Goal: Information Seeking & Learning: Learn about a topic

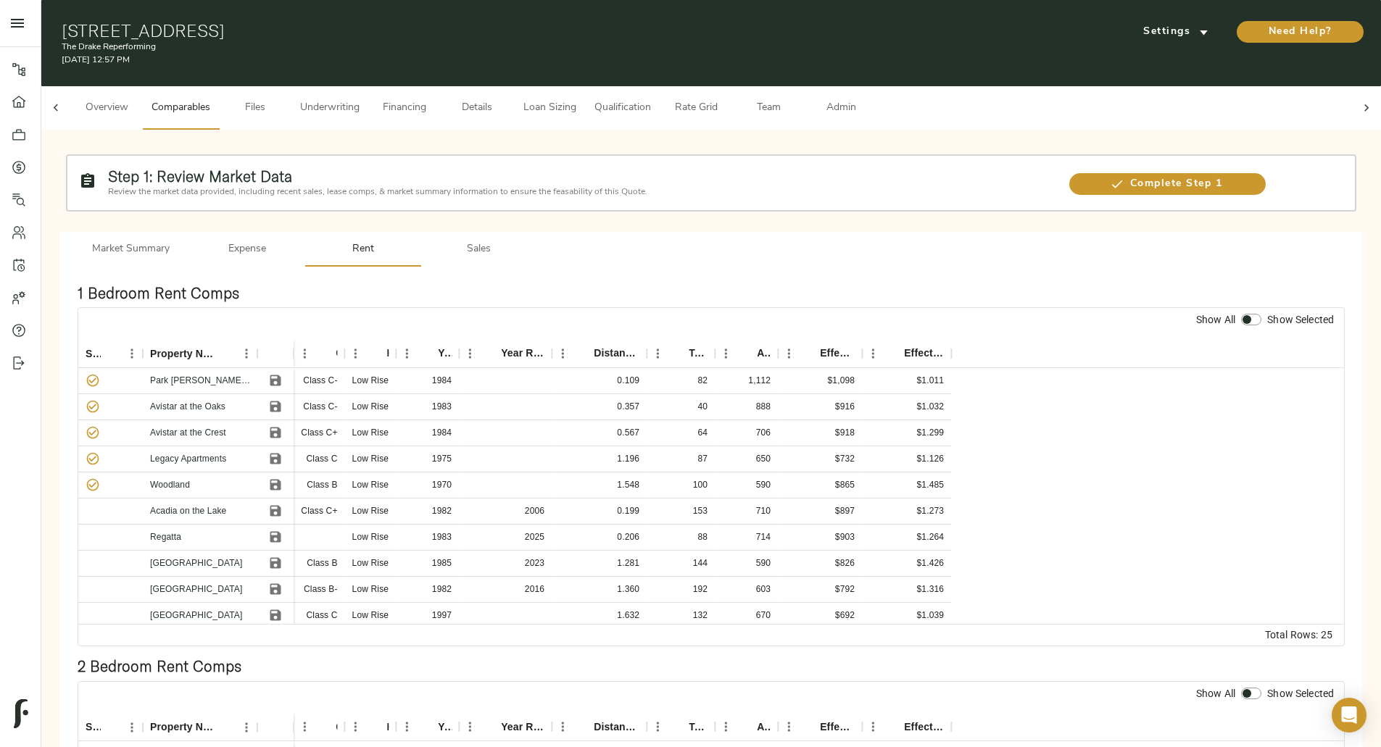
scroll to position [0, 57]
click at [70, 103] on div at bounding box center [55, 107] width 29 height 43
click at [134, 99] on span "Overview" at bounding box center [106, 108] width 55 height 18
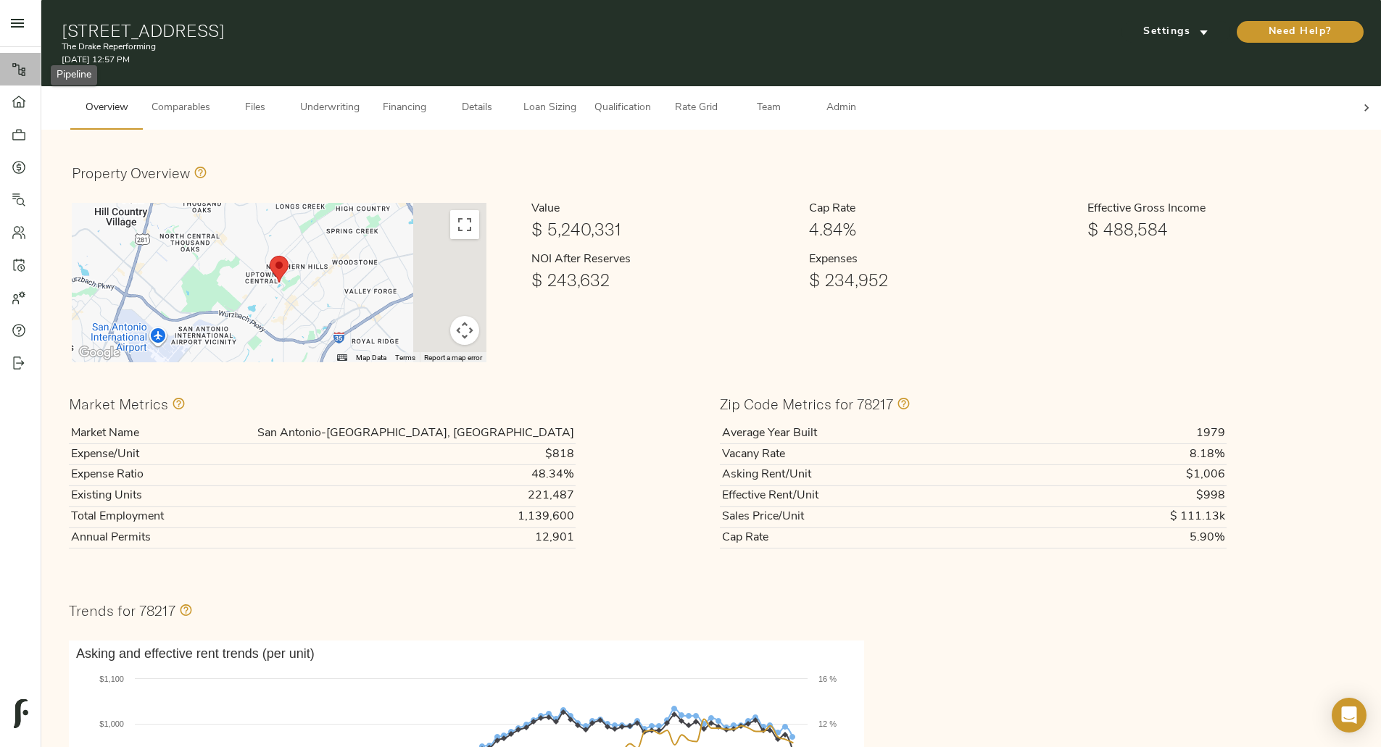
click at [17, 64] on icon at bounding box center [19, 69] width 14 height 14
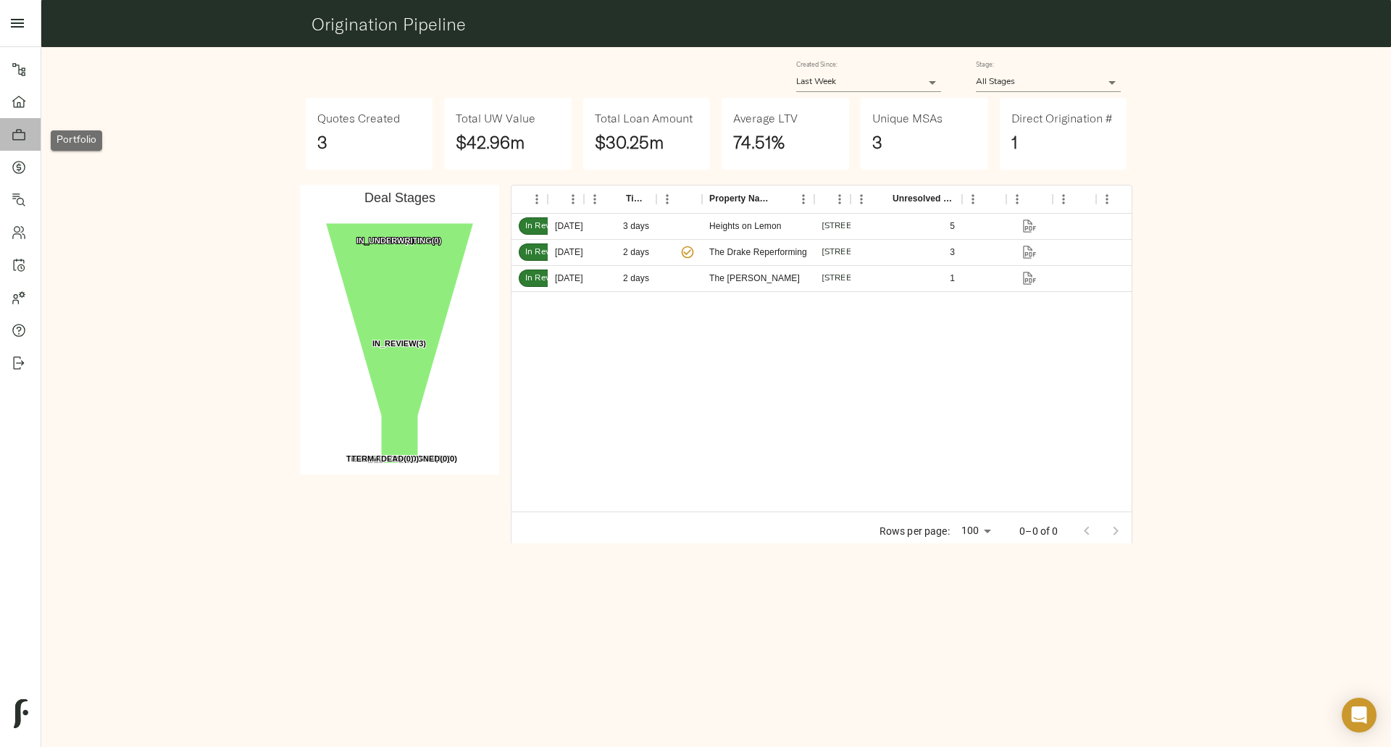
click at [11, 131] on link "Portfolio" at bounding box center [20, 134] width 41 height 33
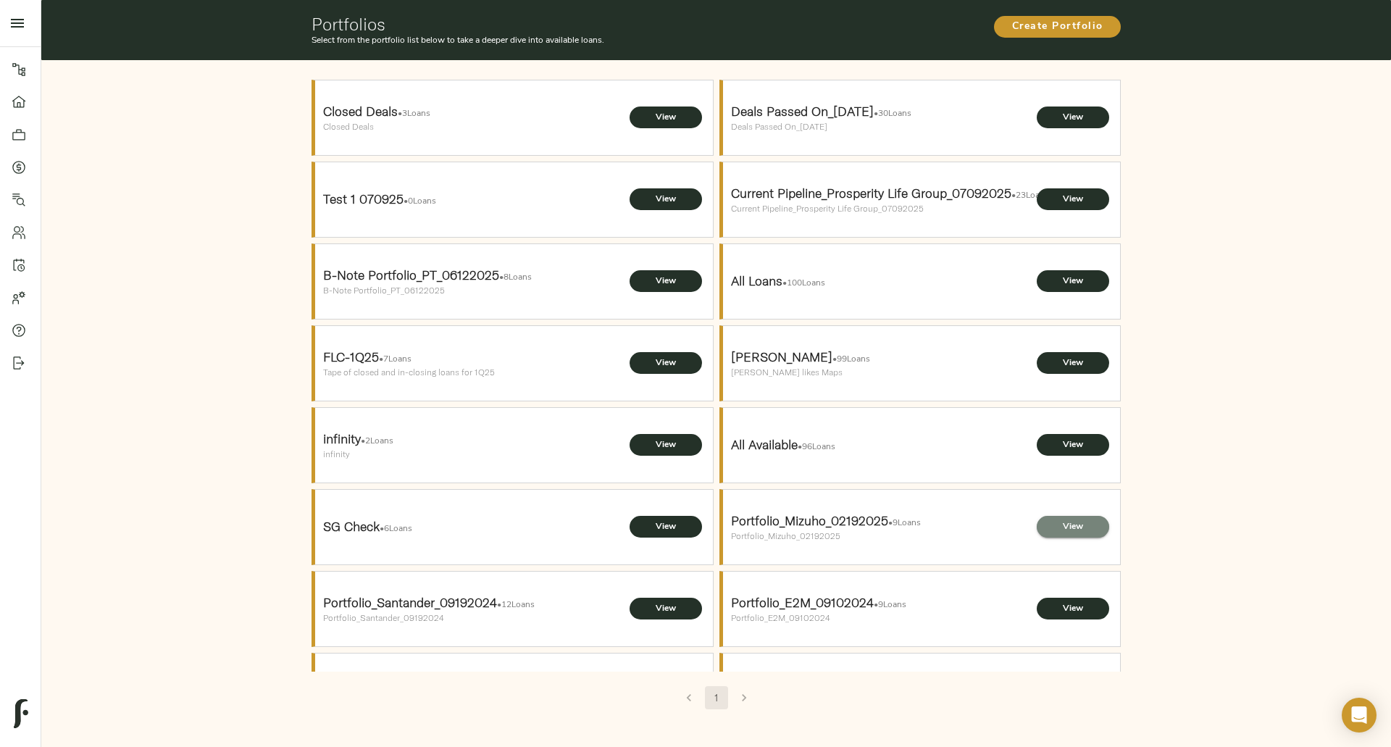
click at [1062, 531] on span "View" at bounding box center [1073, 527] width 43 height 15
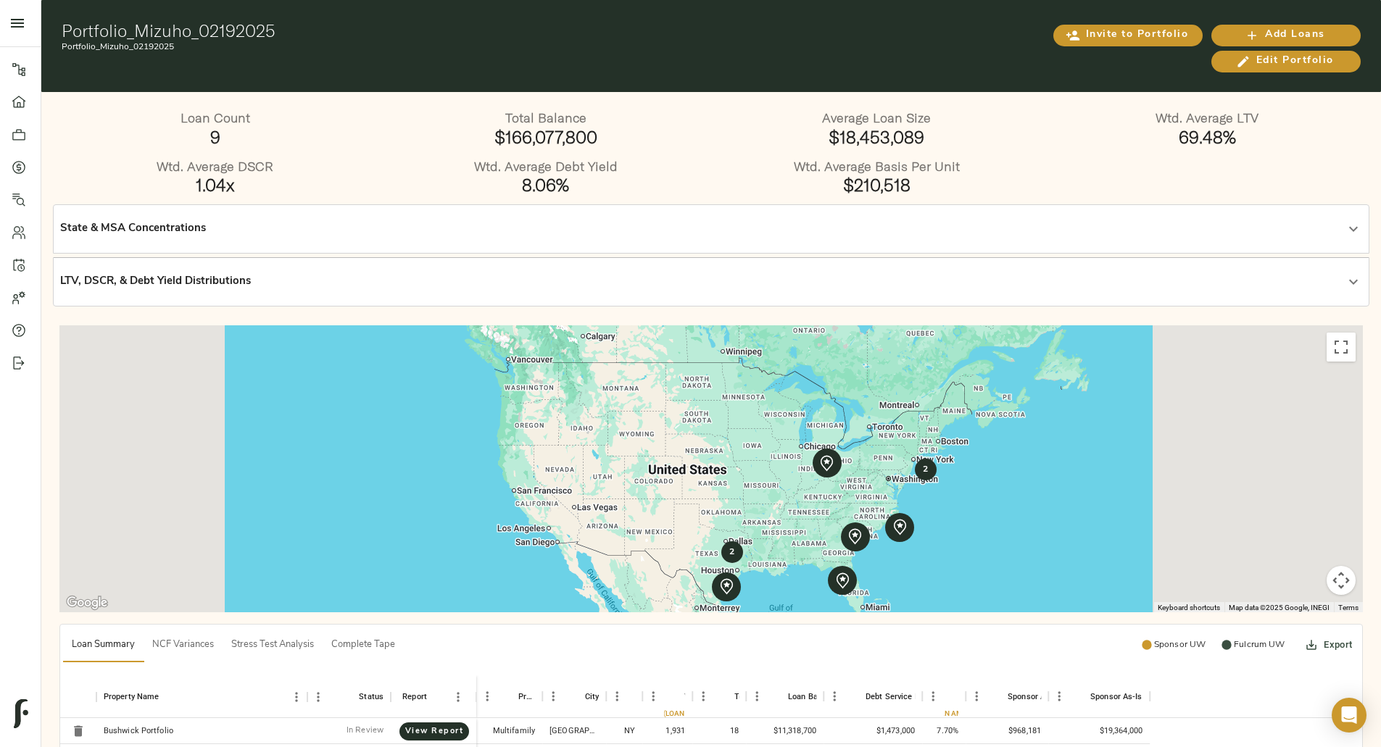
click at [206, 227] on p "State & MSA Concentrations" at bounding box center [133, 229] width 146 height 17
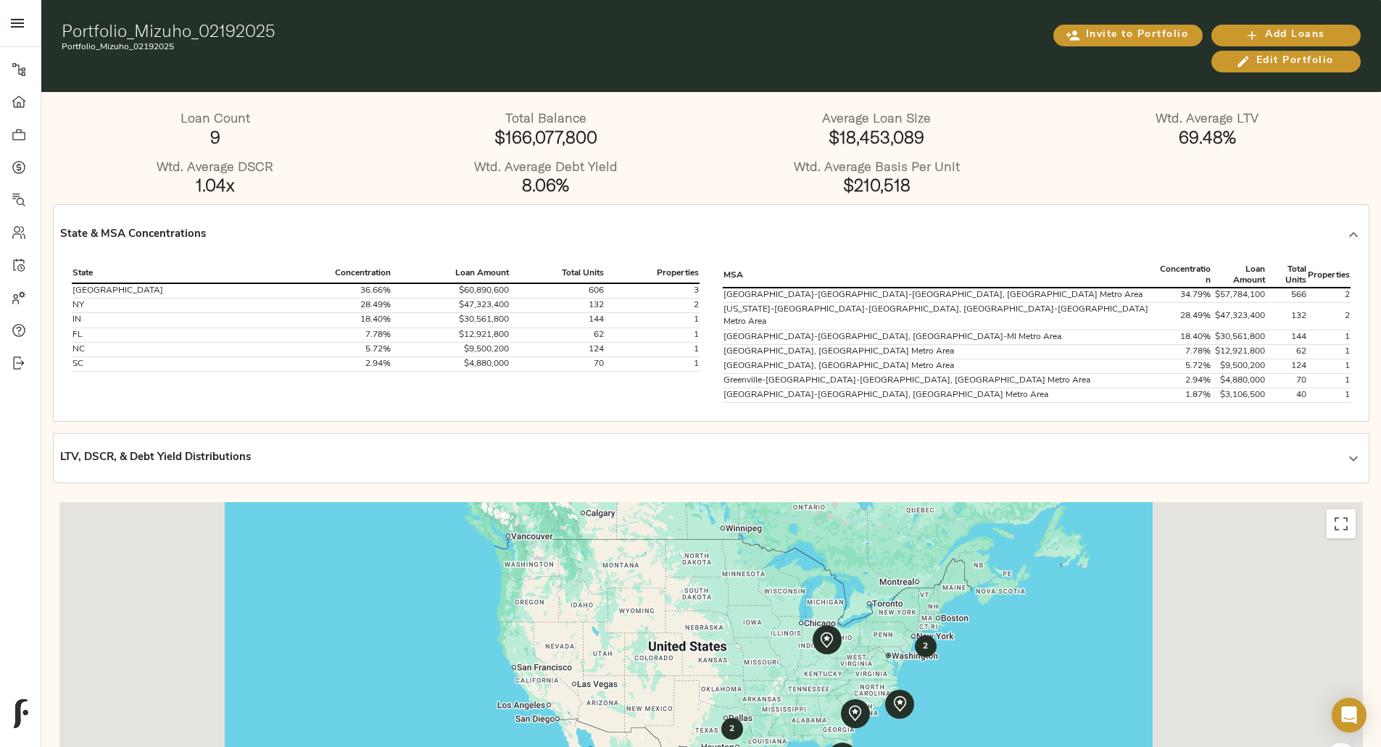
click at [513, 450] on div "LTV, DSCR, & Debt Yield Distributions" at bounding box center [697, 458] width 1275 height 17
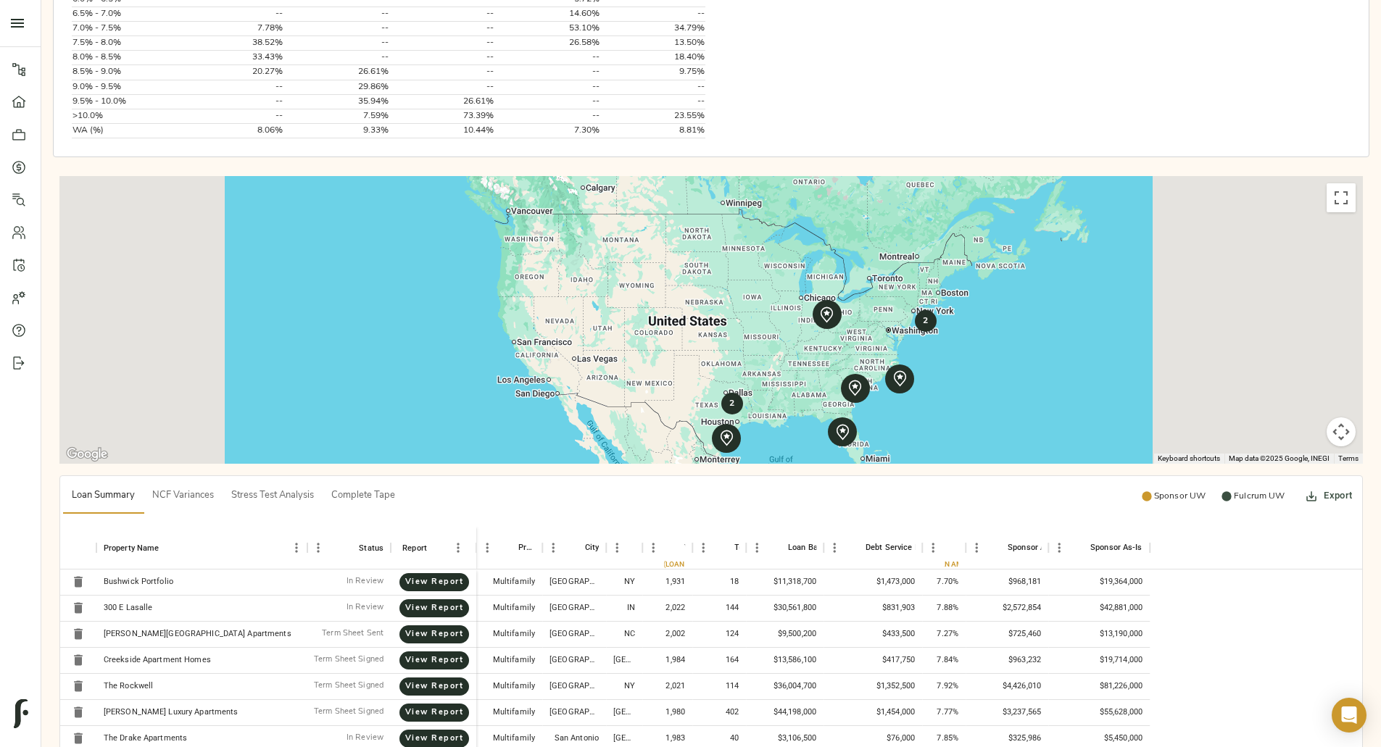
scroll to position [756, 0]
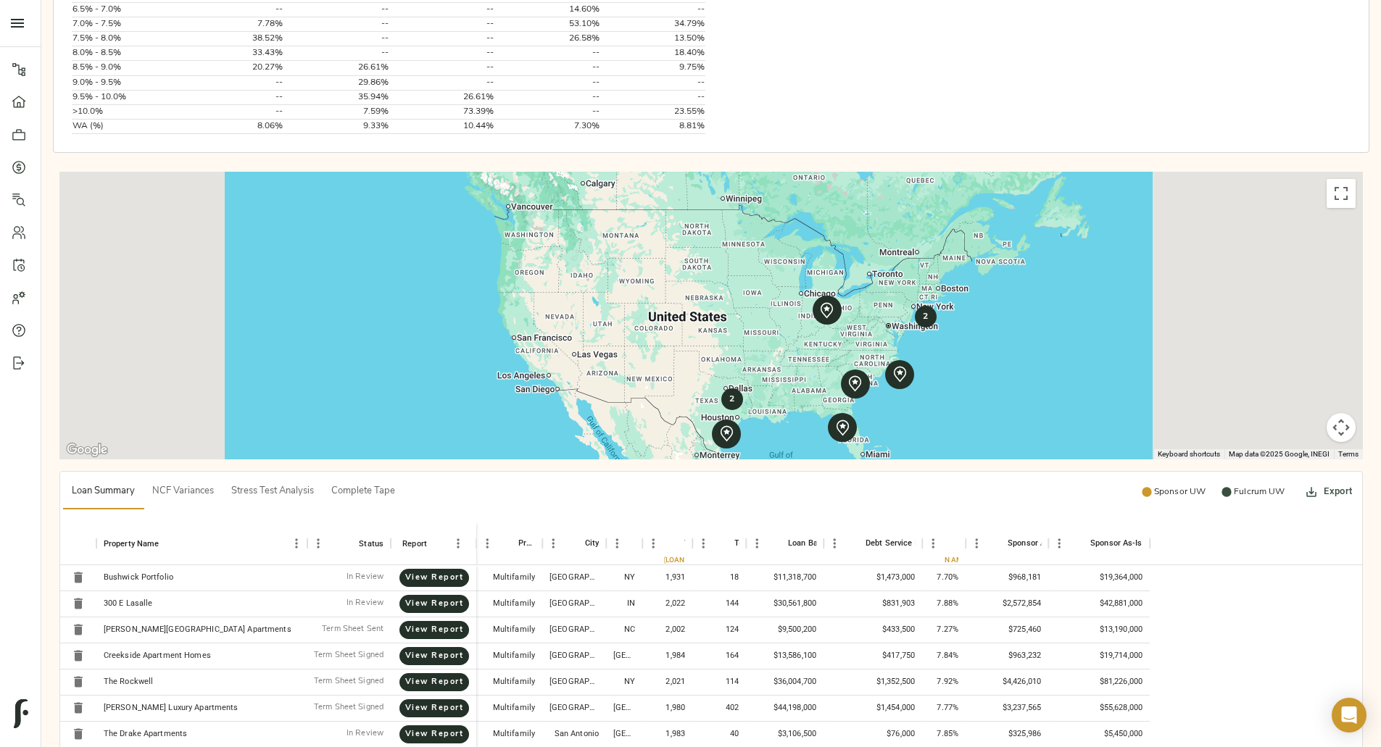
click at [733, 404] on strong "2" at bounding box center [731, 399] width 5 height 9
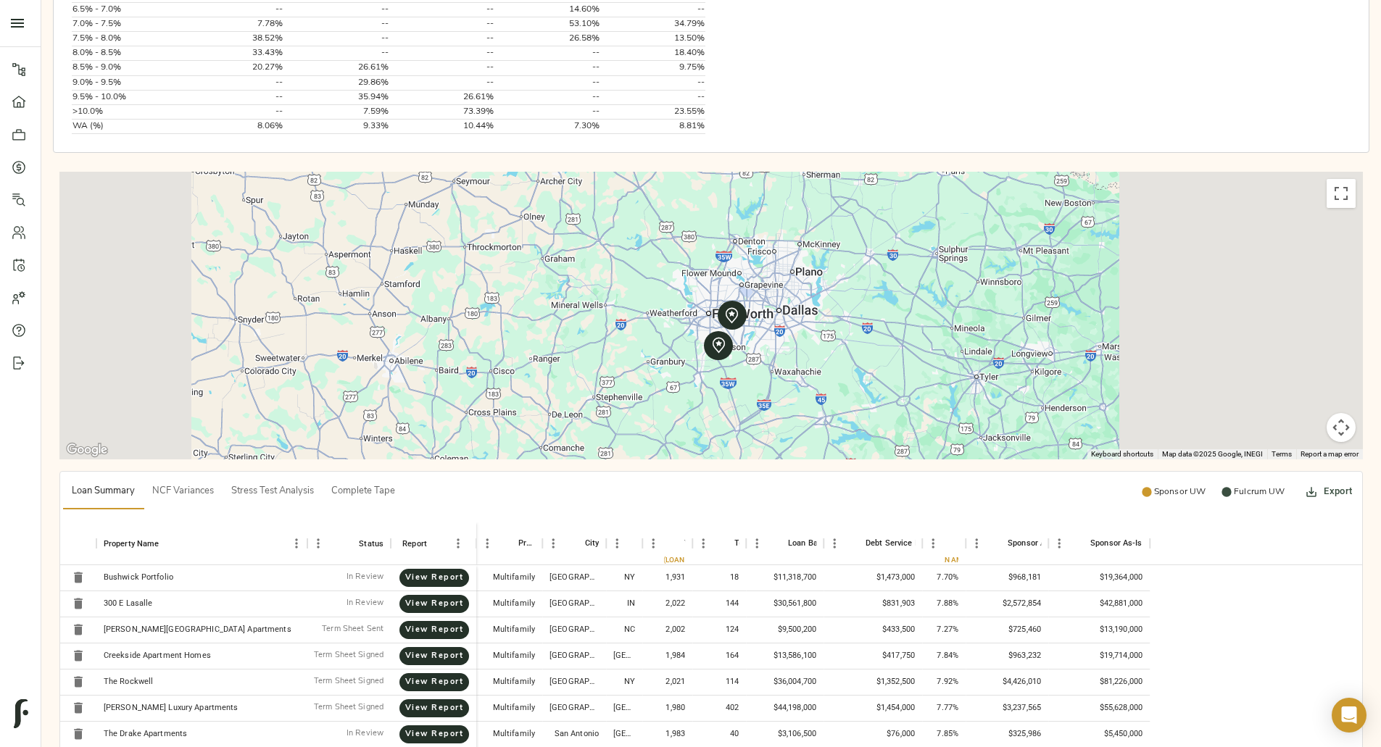
click at [733, 410] on div at bounding box center [1406, 751] width 1391 height 870
click at [736, 322] on icon at bounding box center [732, 315] width 18 height 18
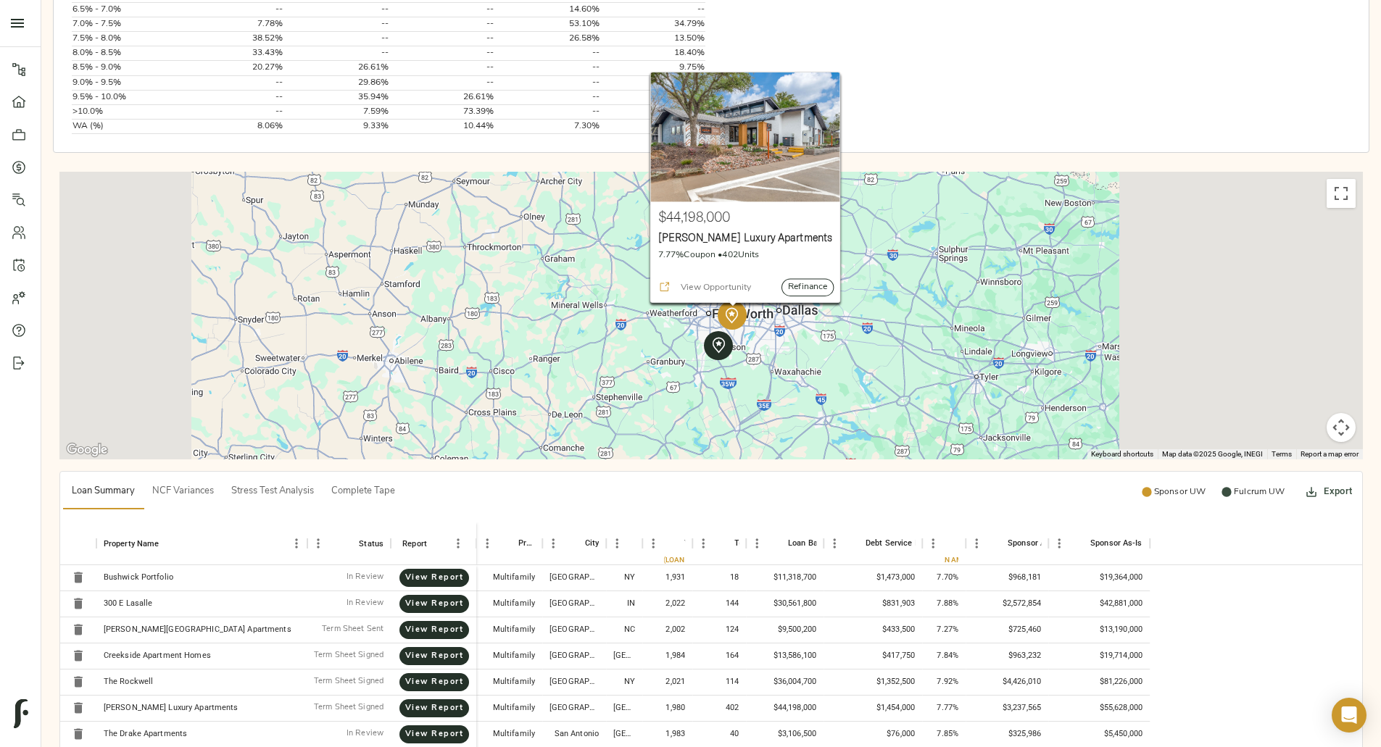
click at [700, 225] on h4 "$44,198,000" at bounding box center [745, 217] width 175 height 17
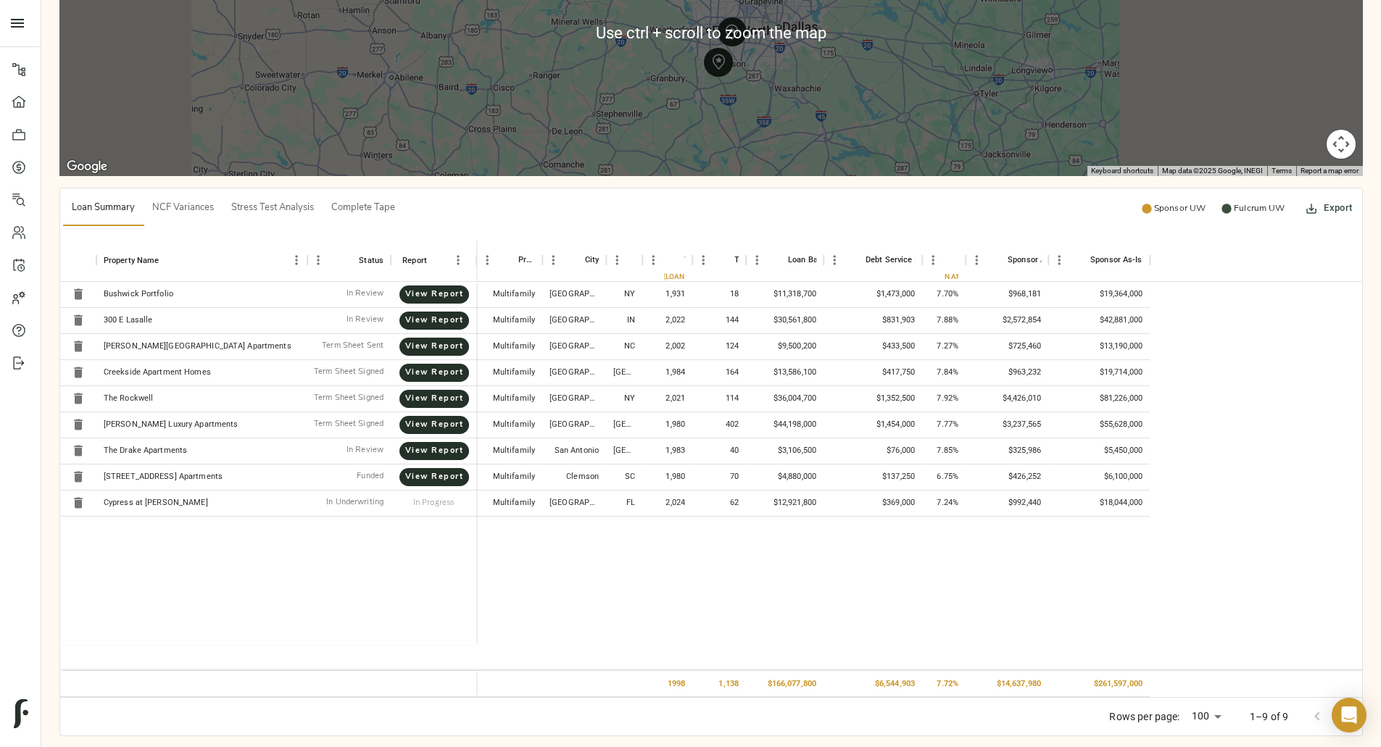
scroll to position [1040, 0]
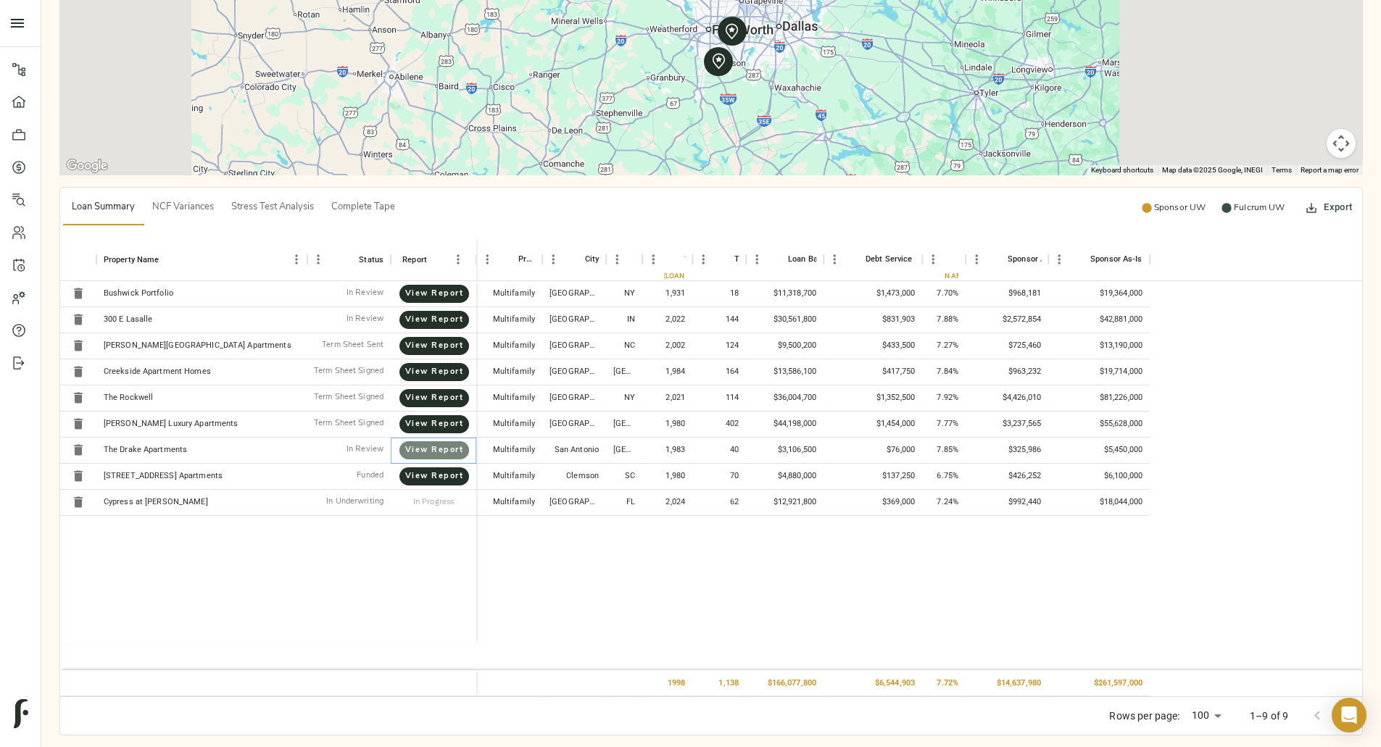
click at [454, 455] on span "View Report" at bounding box center [434, 451] width 41 height 14
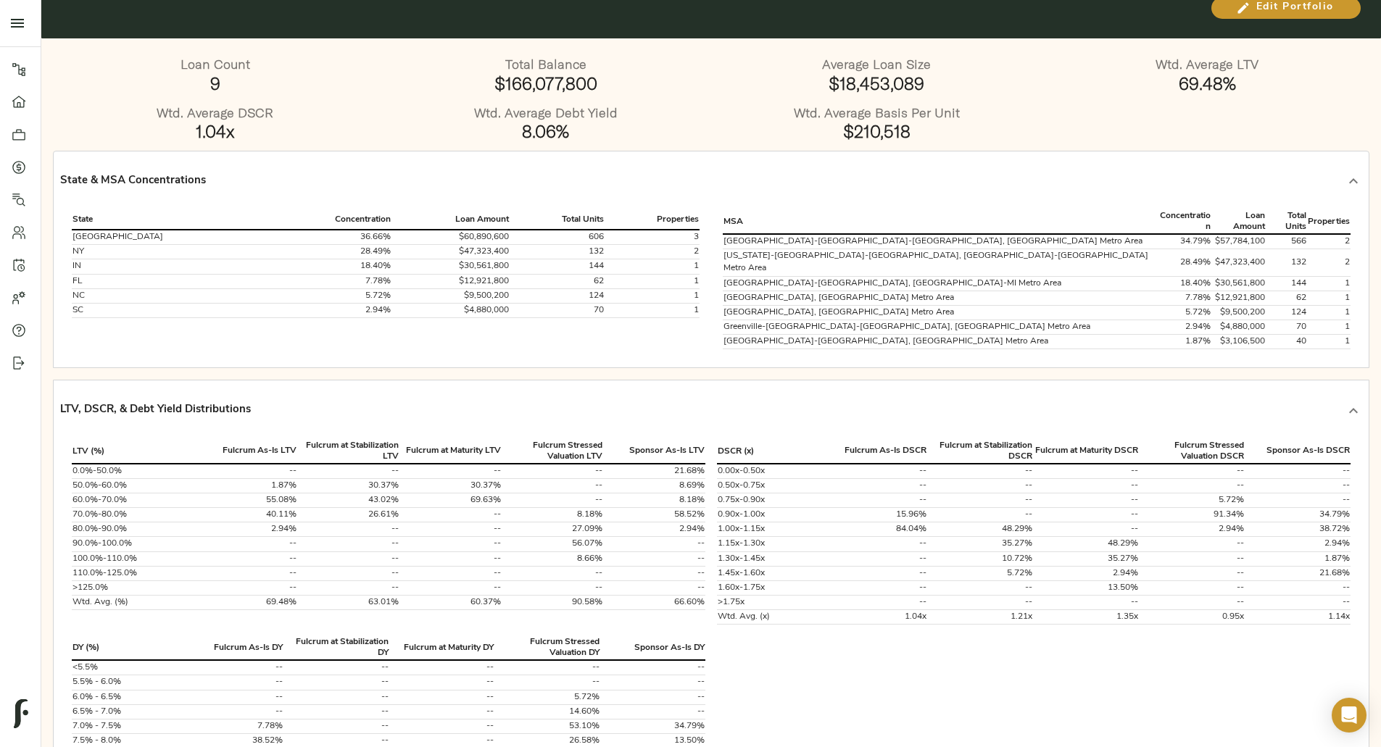
scroll to position [0, 0]
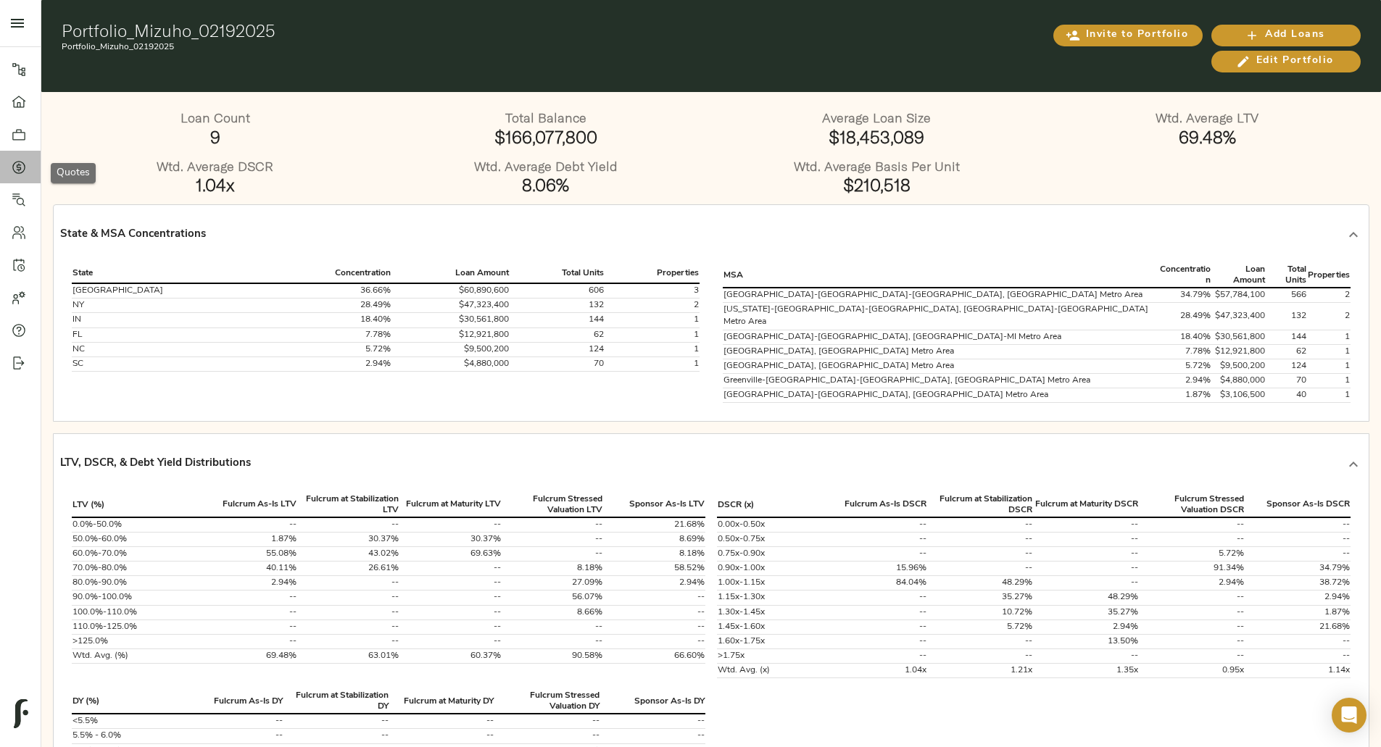
click at [13, 180] on link "Quotes" at bounding box center [20, 167] width 41 height 33
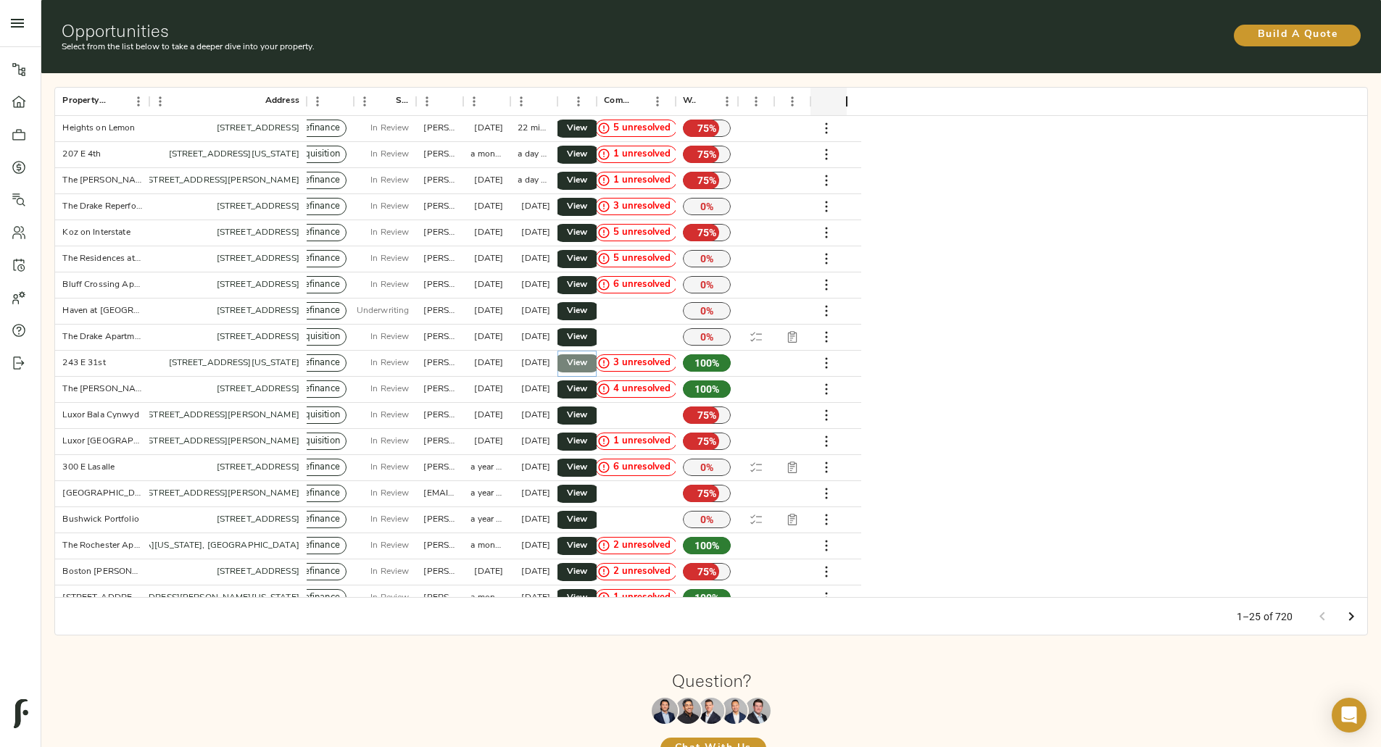
click at [586, 357] on span "View" at bounding box center [576, 363] width 17 height 15
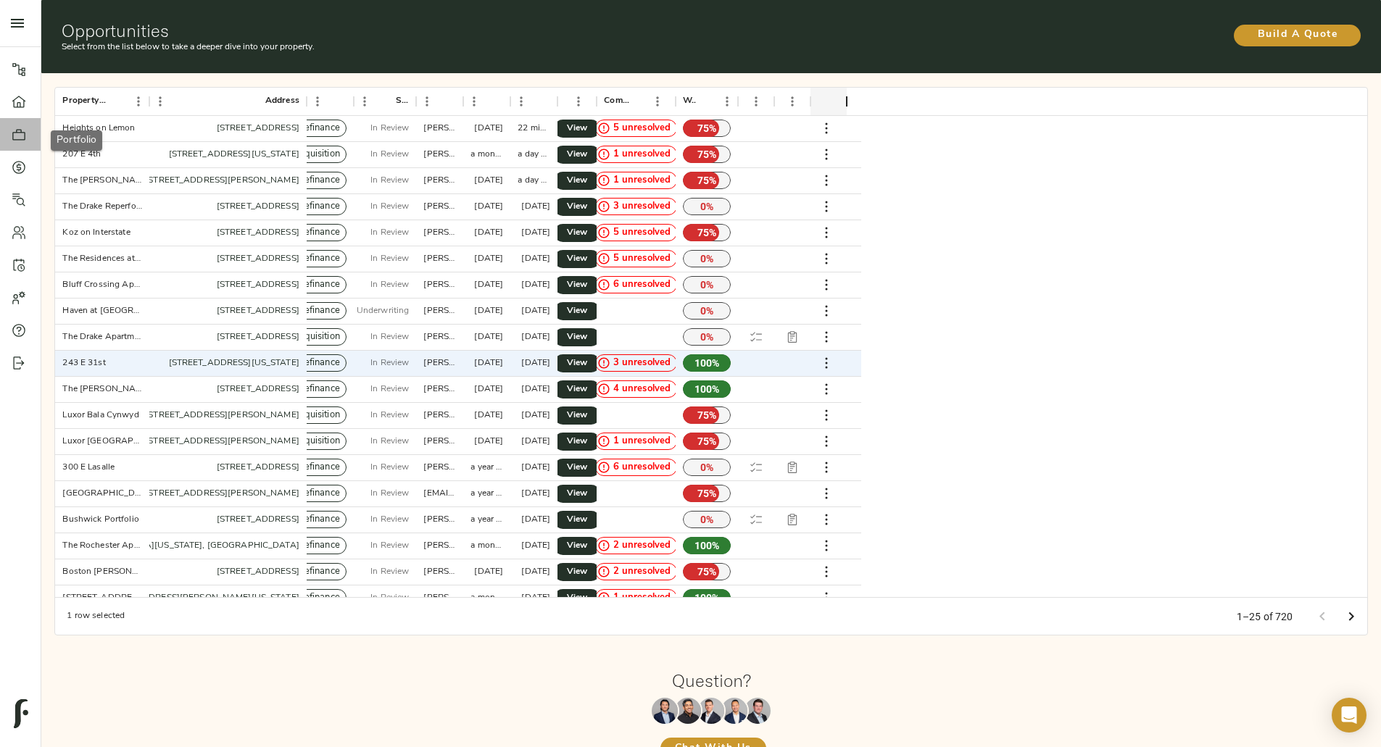
click at [17, 136] on icon at bounding box center [19, 135] width 14 height 14
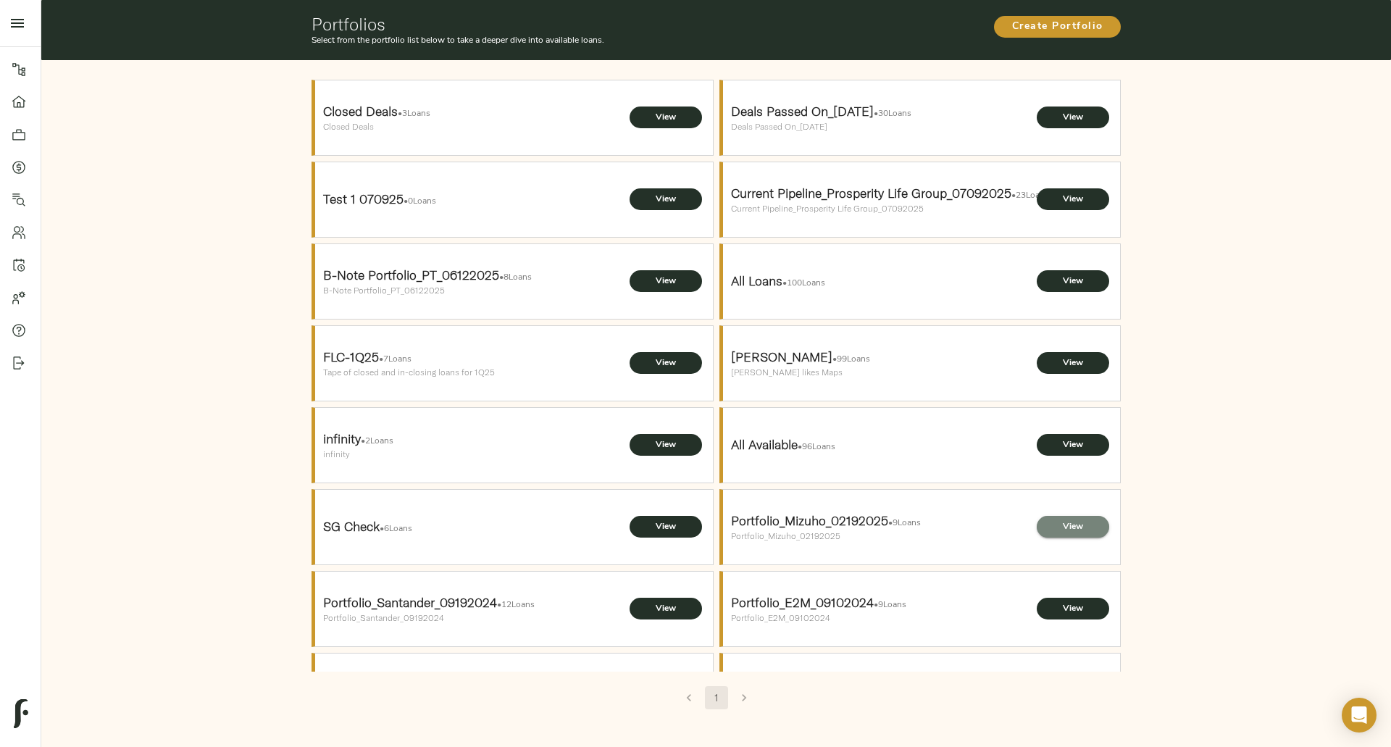
click at [1053, 526] on span "View" at bounding box center [1073, 527] width 43 height 15
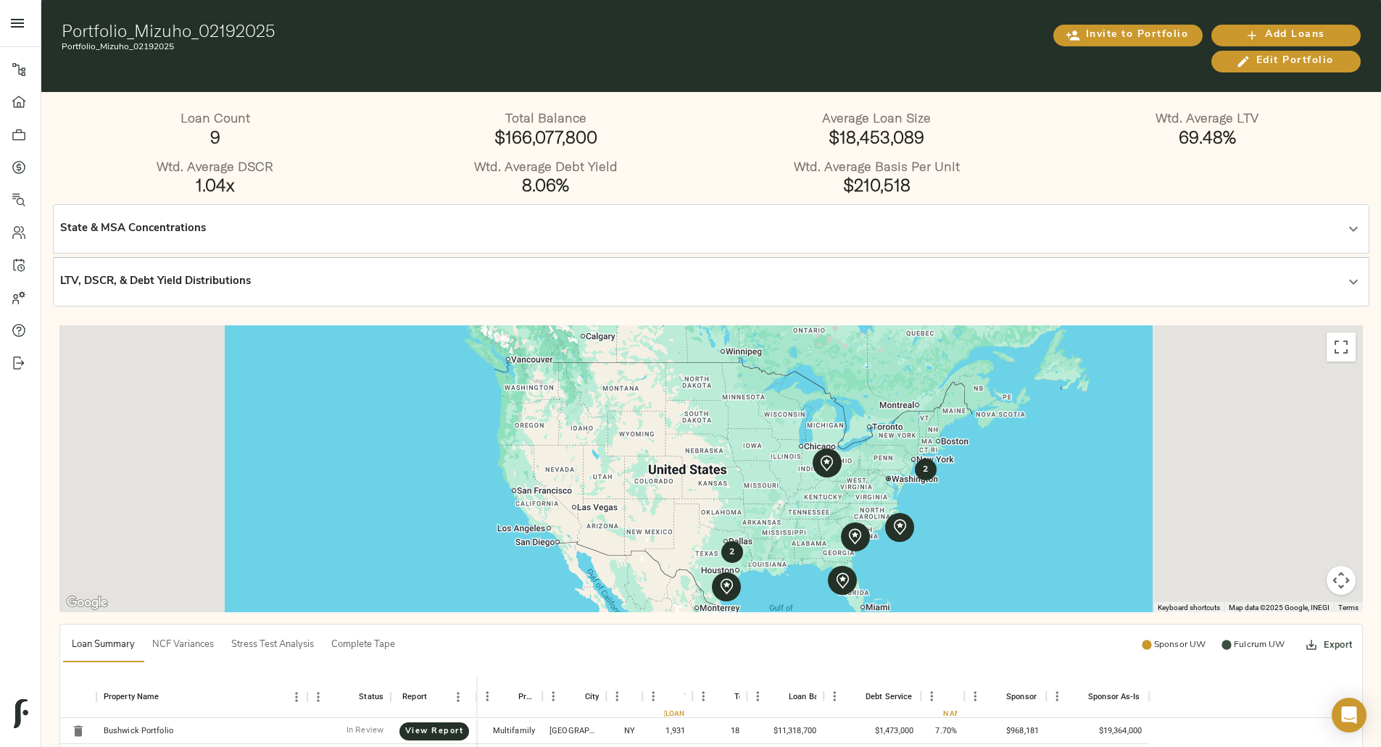
click at [206, 225] on p "State & MSA Concentrations" at bounding box center [133, 229] width 146 height 17
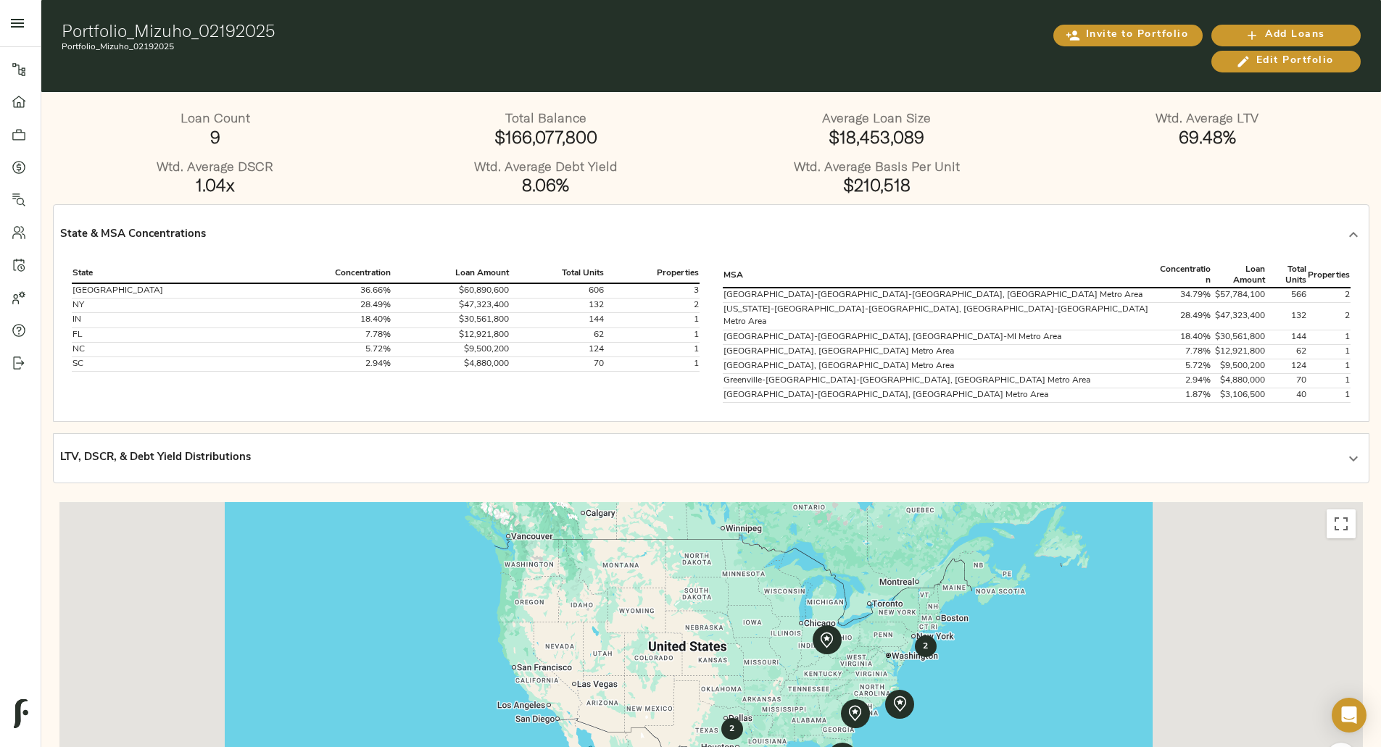
click at [251, 450] on p "LTV, DSCR, & Debt Yield Distributions" at bounding box center [155, 458] width 191 height 17
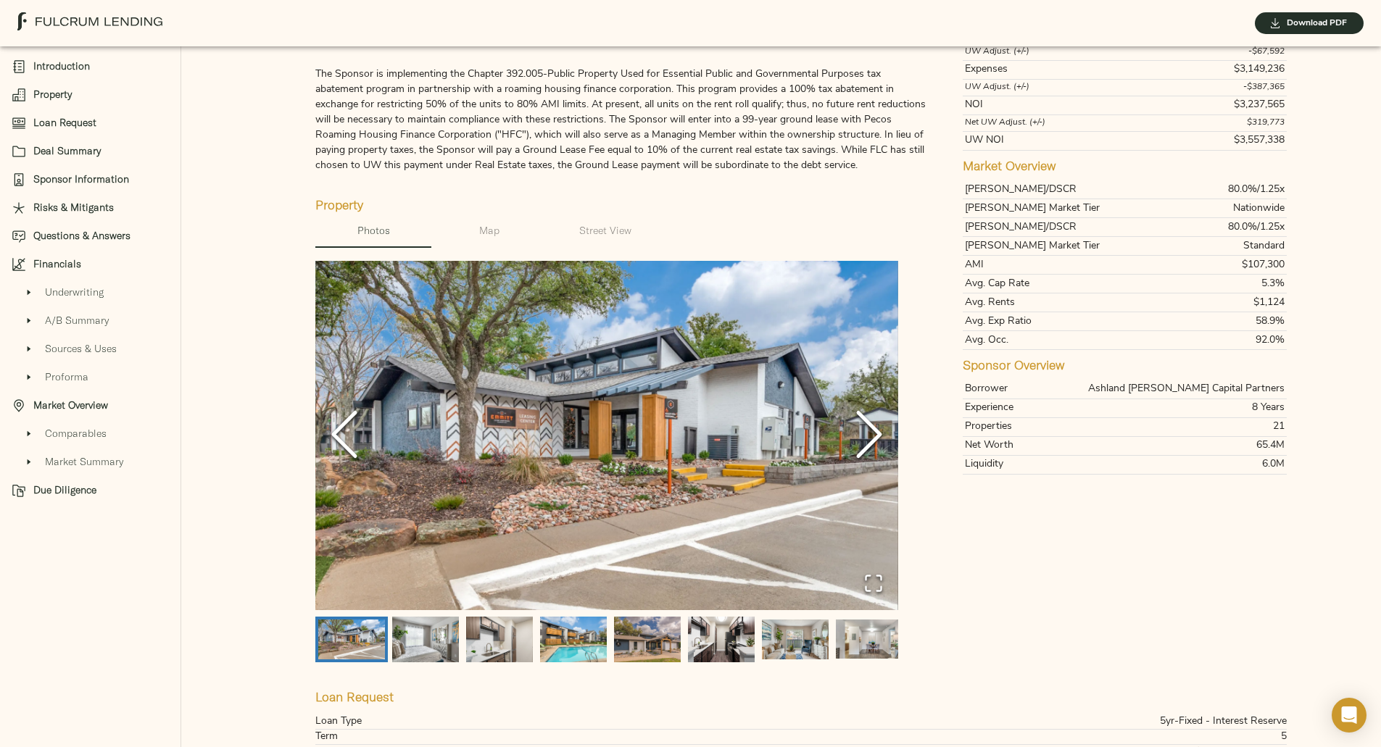
scroll to position [444, 0]
click at [465, 238] on span "Map" at bounding box center [489, 229] width 99 height 18
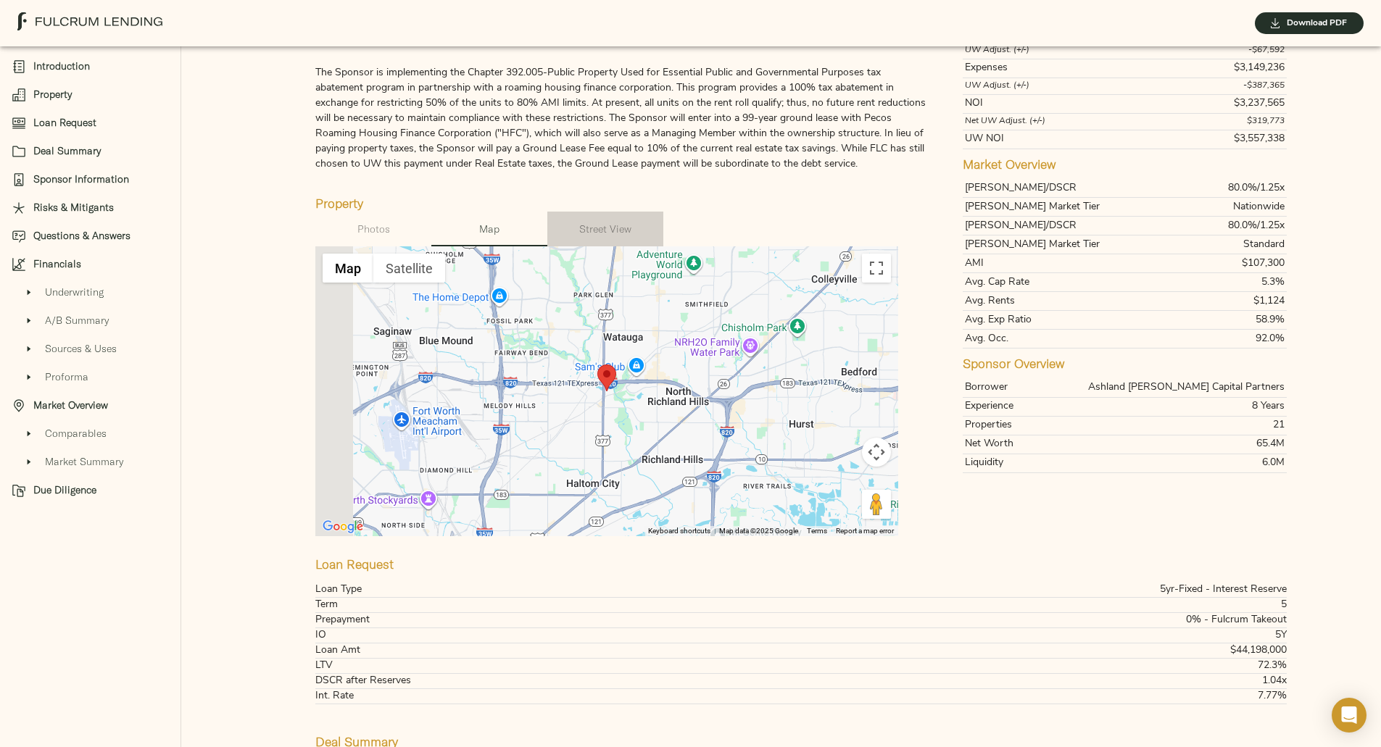
click at [567, 238] on span "Street View" at bounding box center [605, 229] width 99 height 18
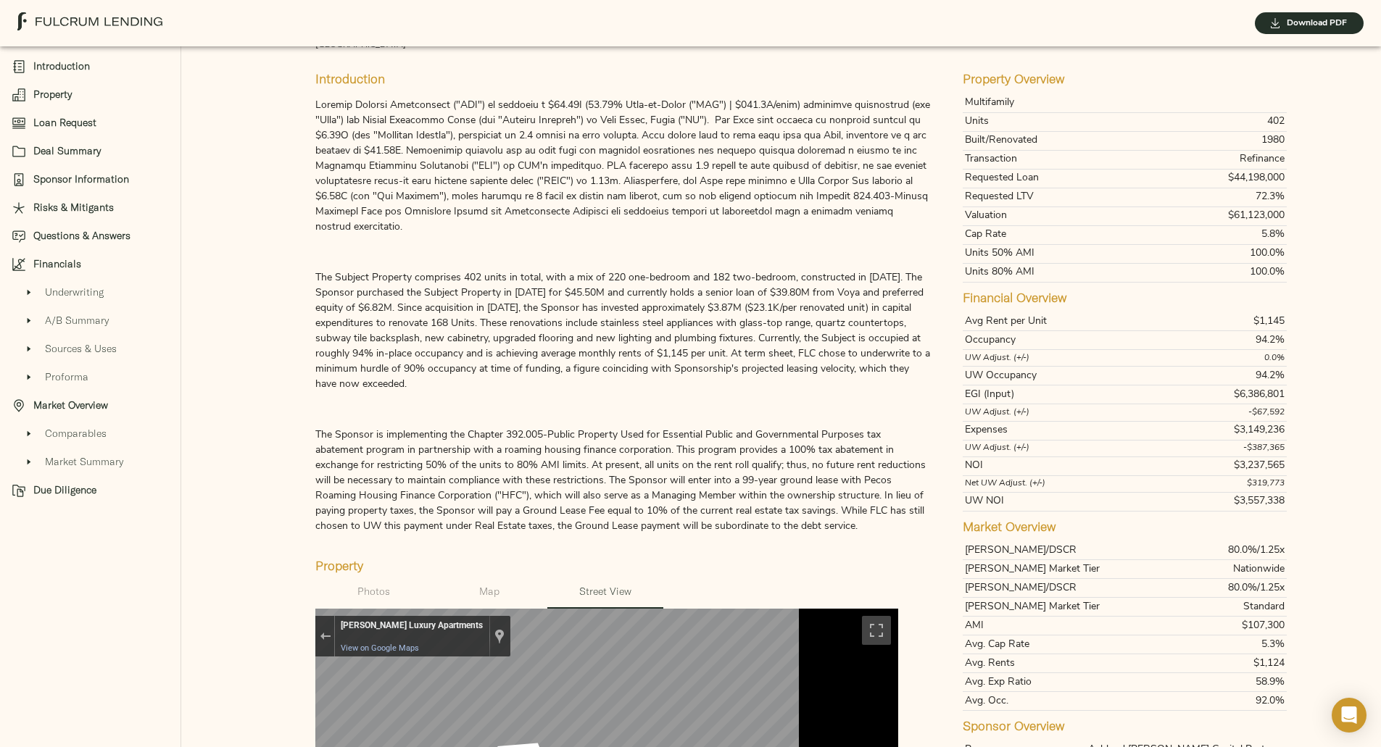
scroll to position [0, 0]
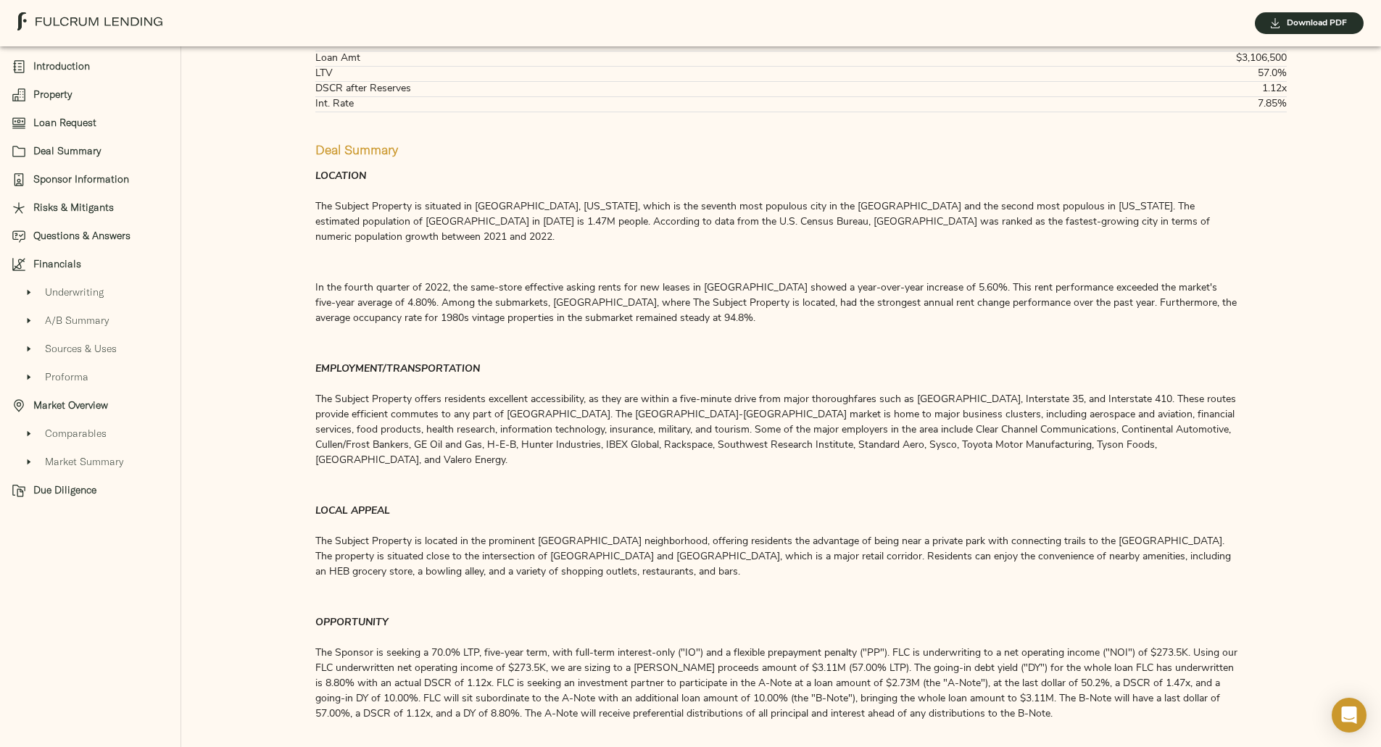
scroll to position [1188, 0]
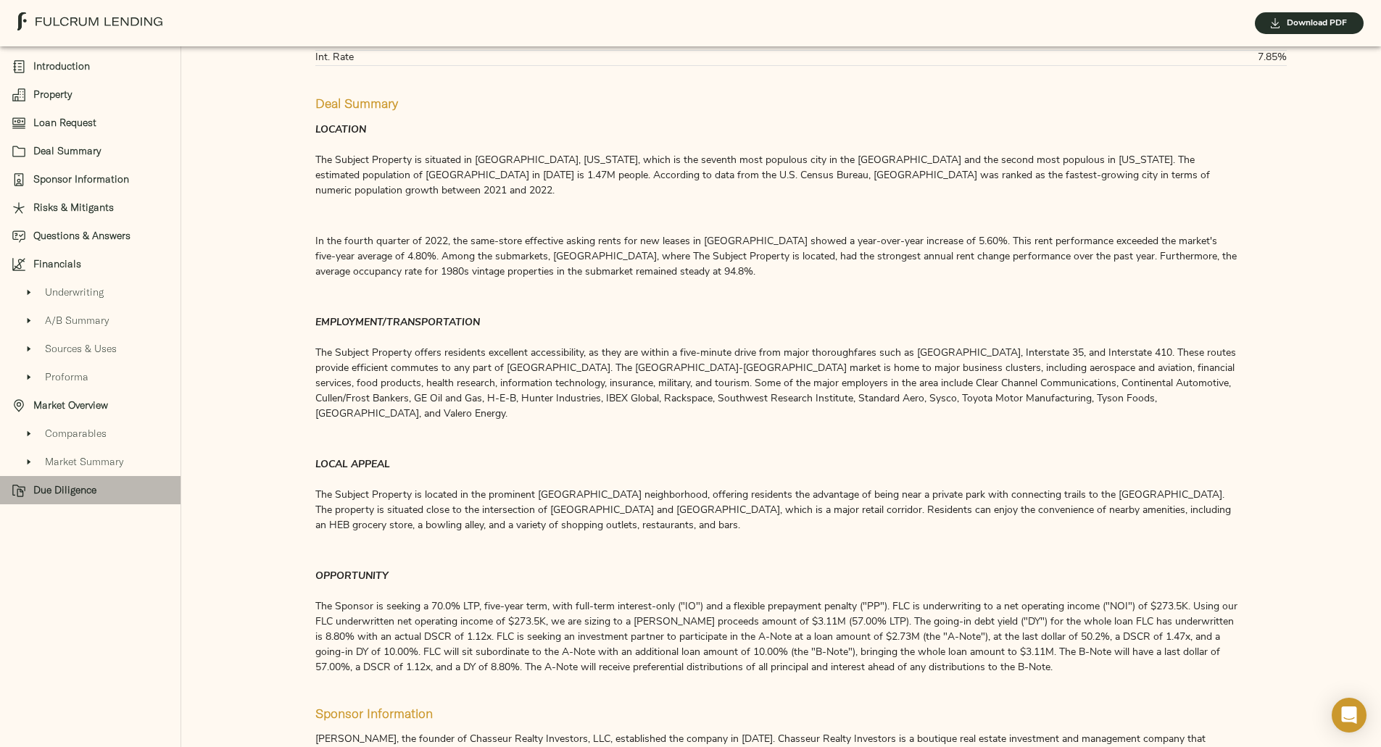
click at [53, 488] on span "Due Diligence" at bounding box center [101, 490] width 136 height 15
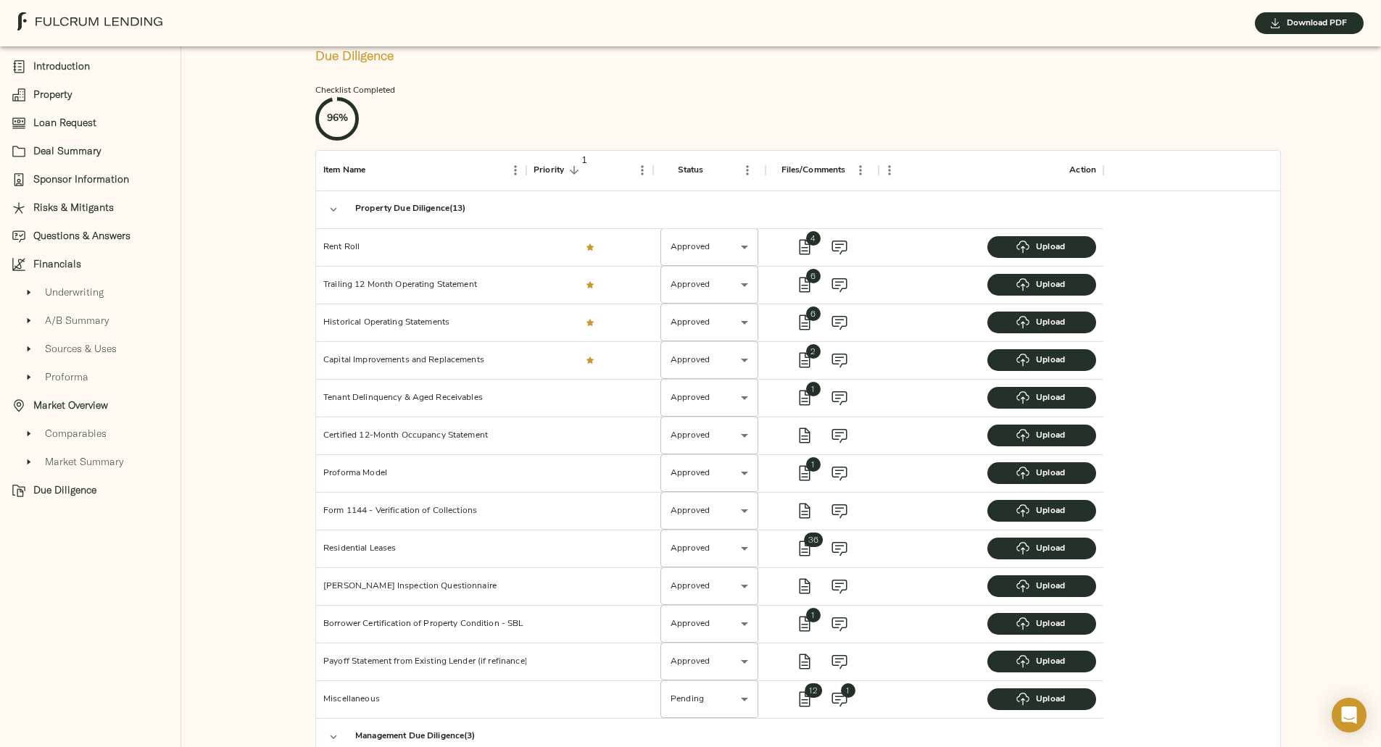
scroll to position [3278, 0]
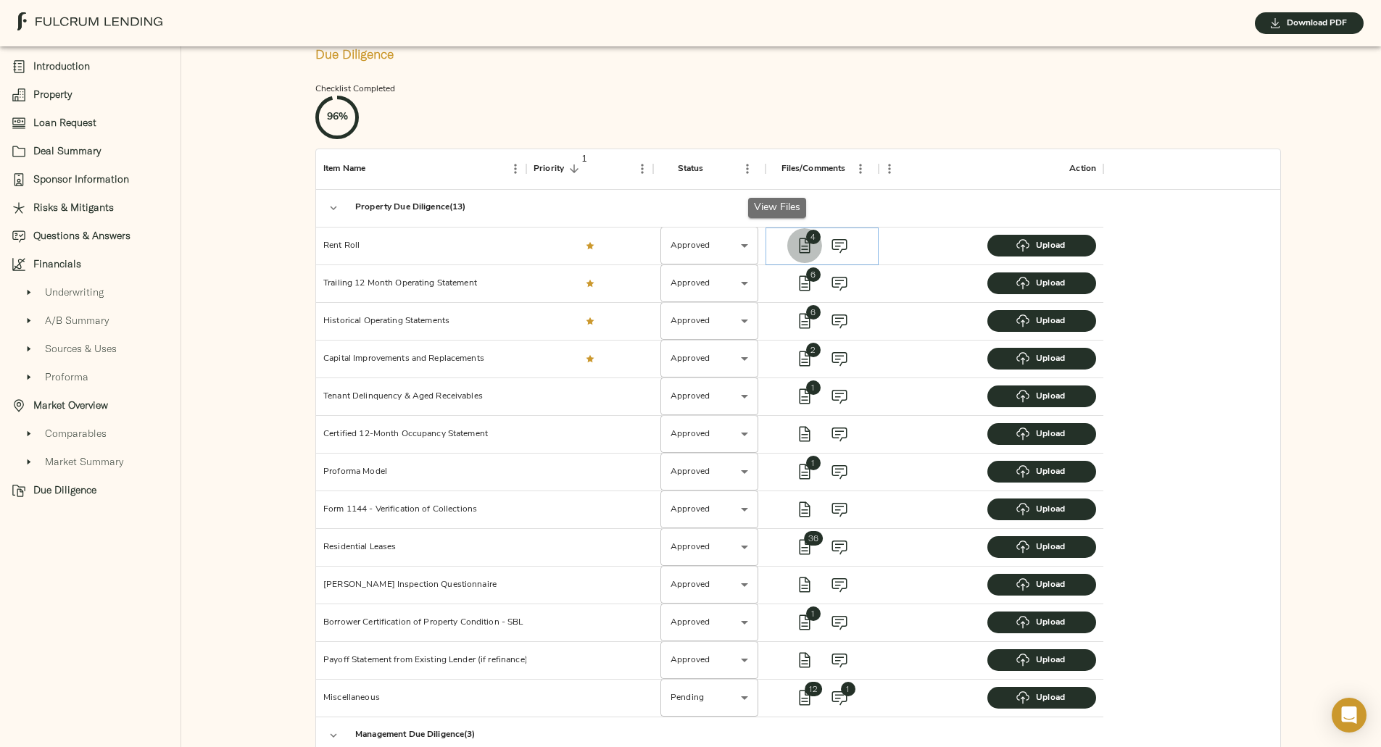
click at [799, 238] on icon "view files" at bounding box center [804, 245] width 11 height 15
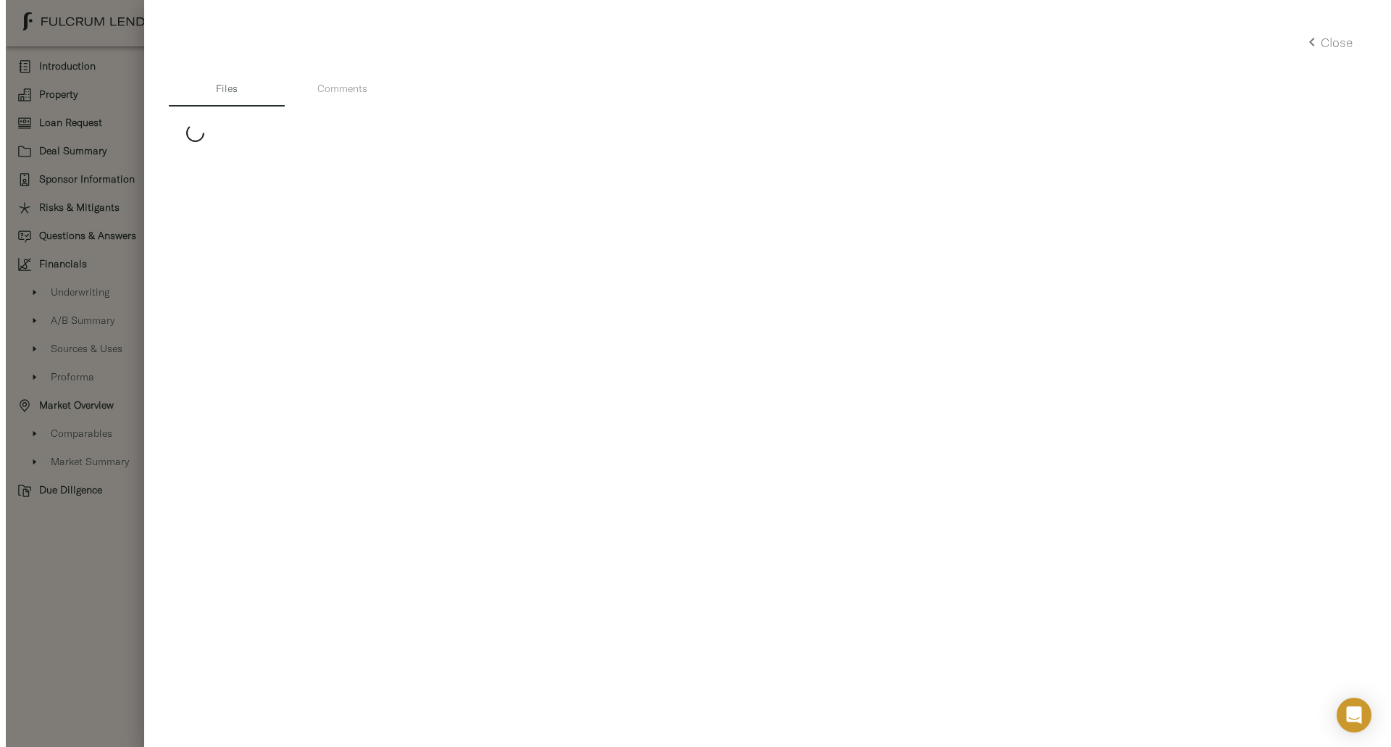
scroll to position [3284, 0]
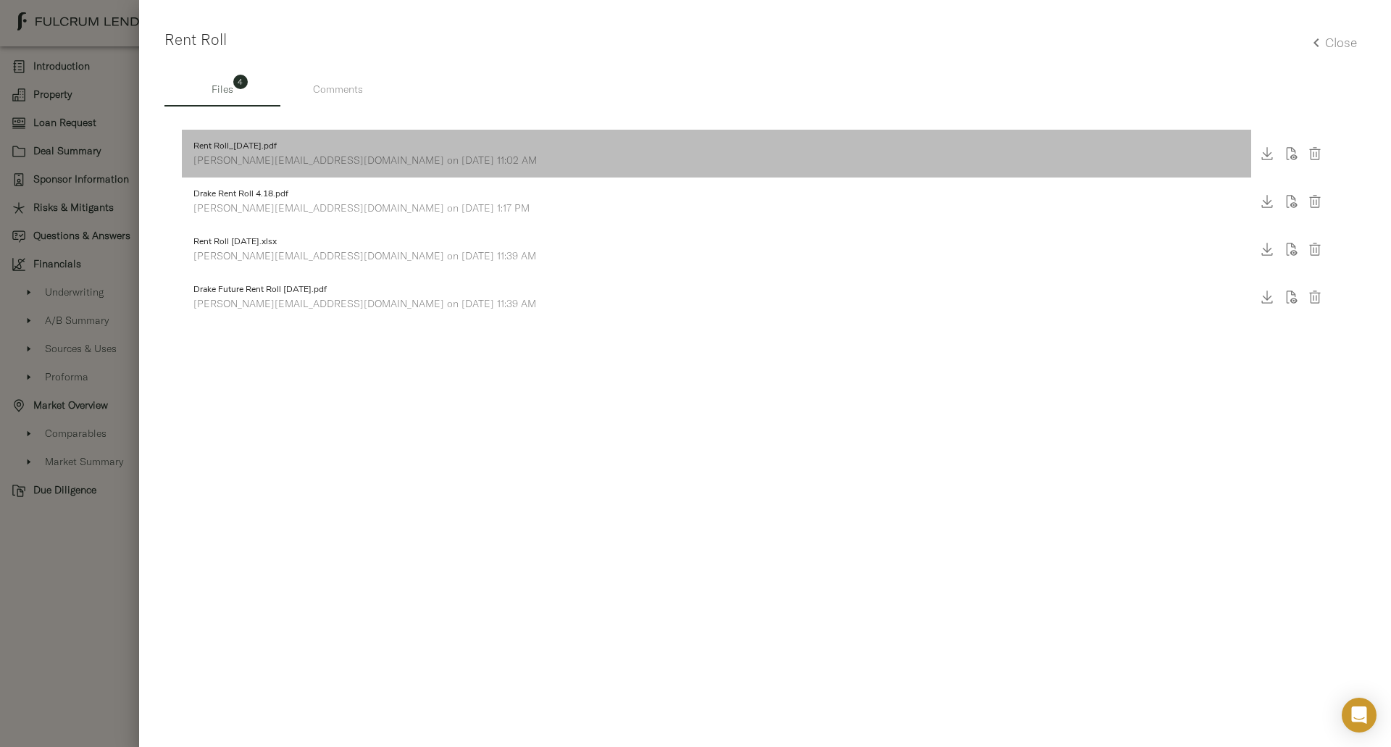
click at [233, 150] on span "Rent Roll_8.15.2023.pdf" at bounding box center [716, 146] width 1047 height 13
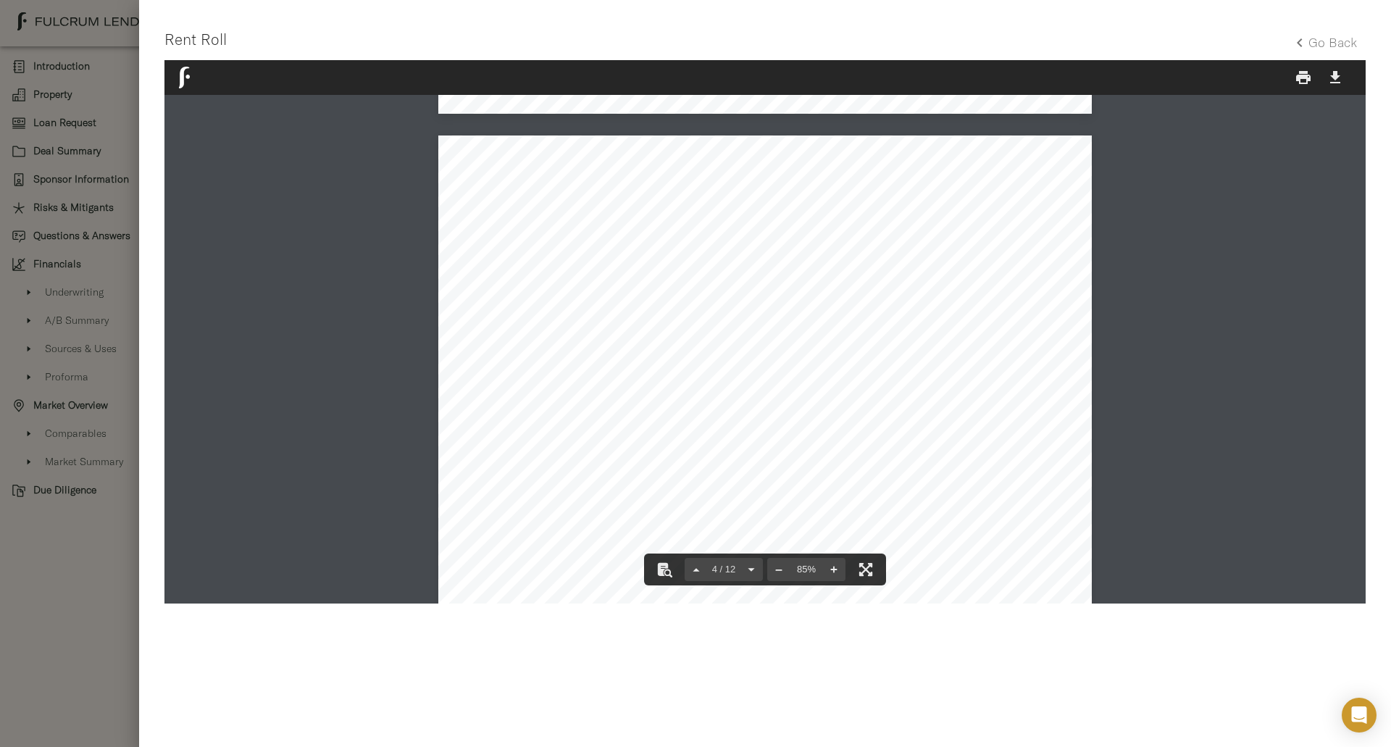
scroll to position [1555, 0]
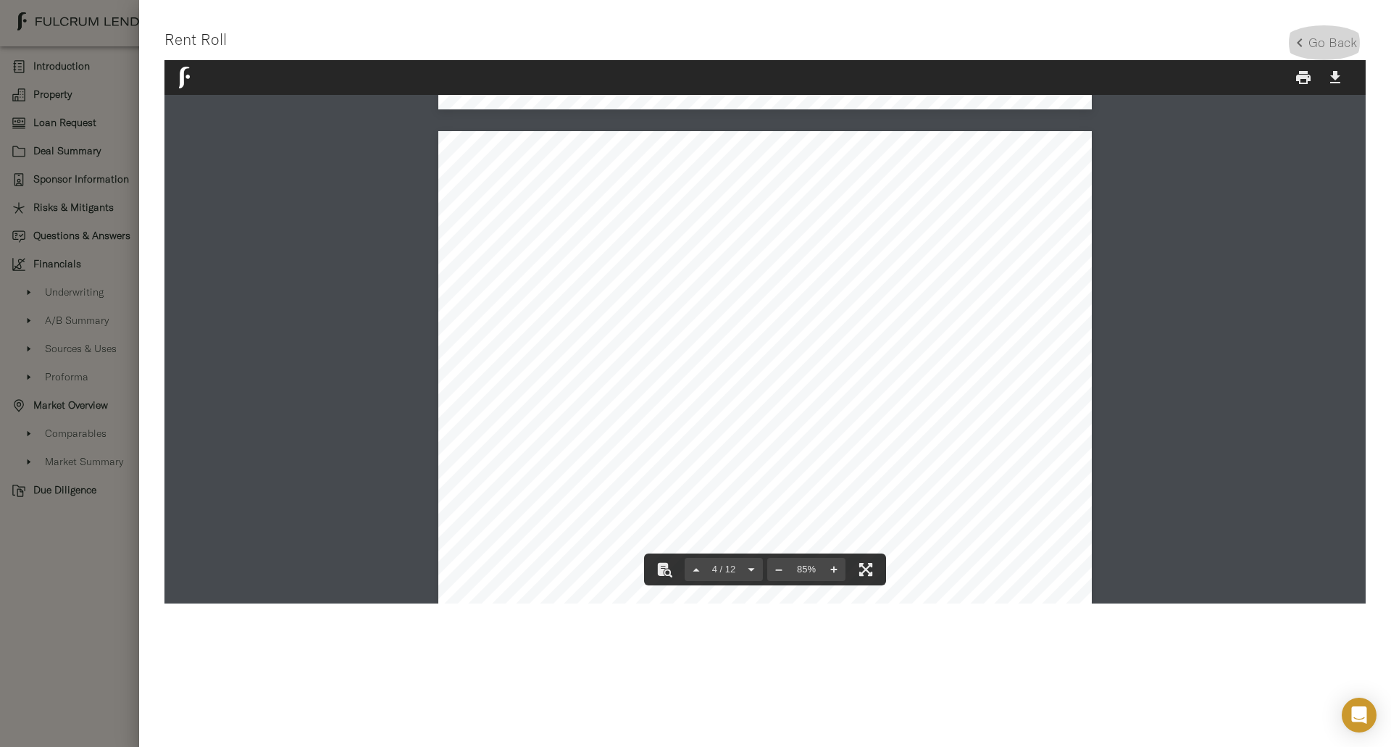
click at [1317, 41] on h5 "Go Back" at bounding box center [1333, 42] width 49 height 17
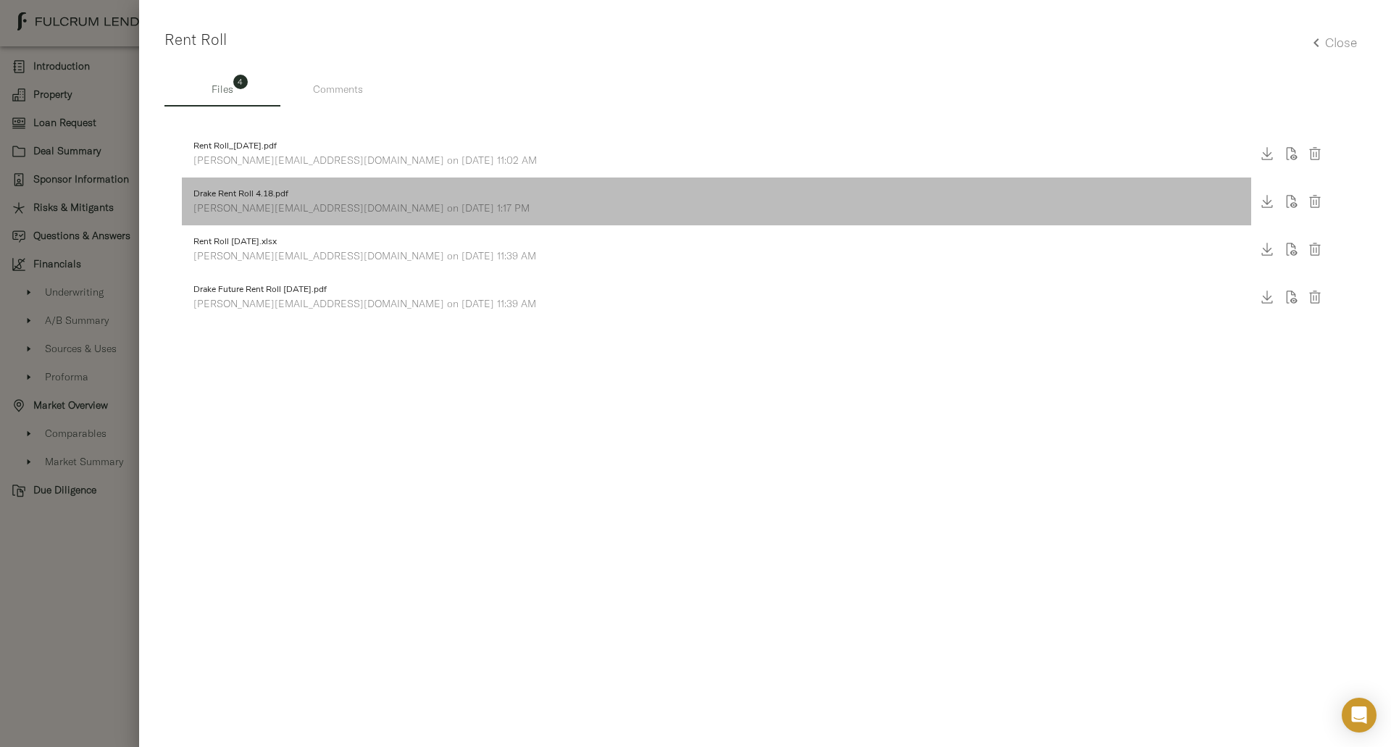
click at [220, 205] on p "christine@fulcrumlendingcorp.com on August 7, 2023 1:17 PM" at bounding box center [716, 208] width 1047 height 14
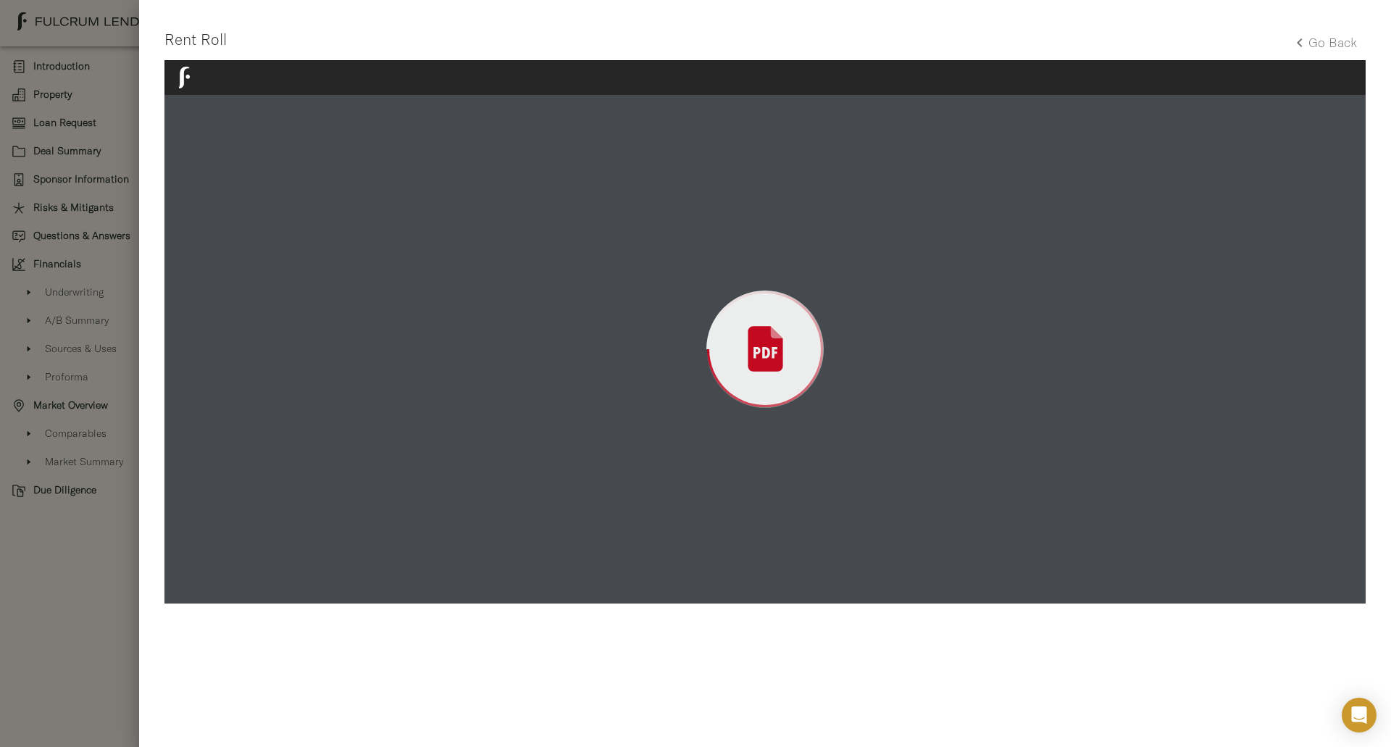
scroll to position [1054, 0]
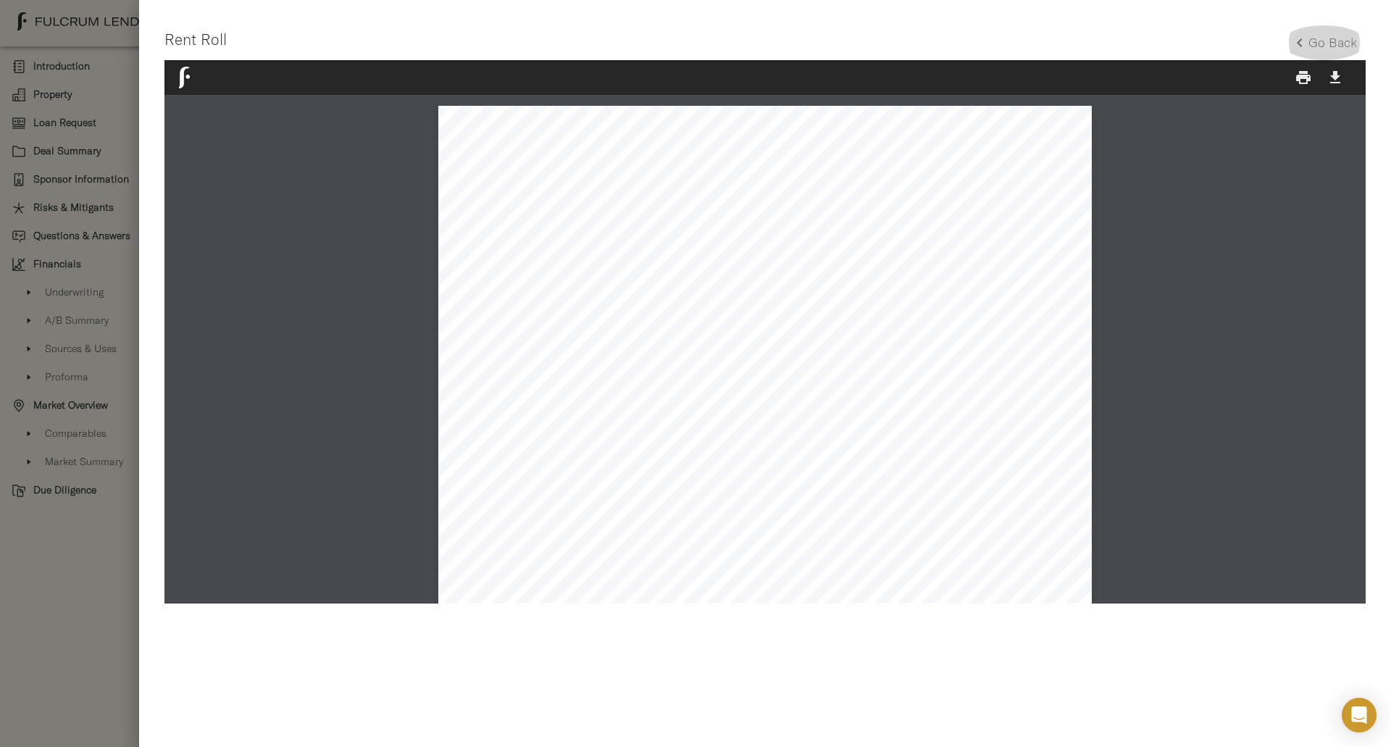
click at [1330, 50] on h5 "Go Back" at bounding box center [1333, 42] width 49 height 17
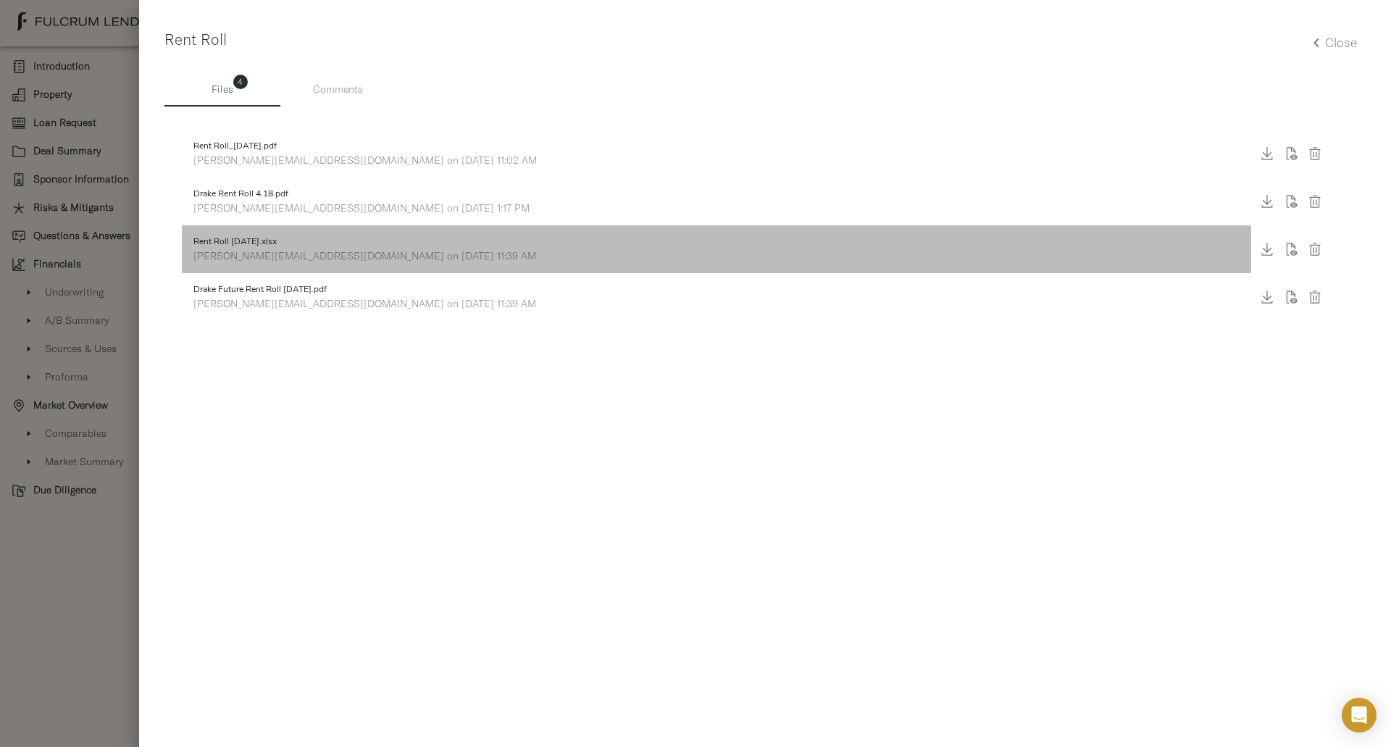
click at [275, 243] on span "Rent Roll 5.31.23.xlsx" at bounding box center [716, 242] width 1047 height 13
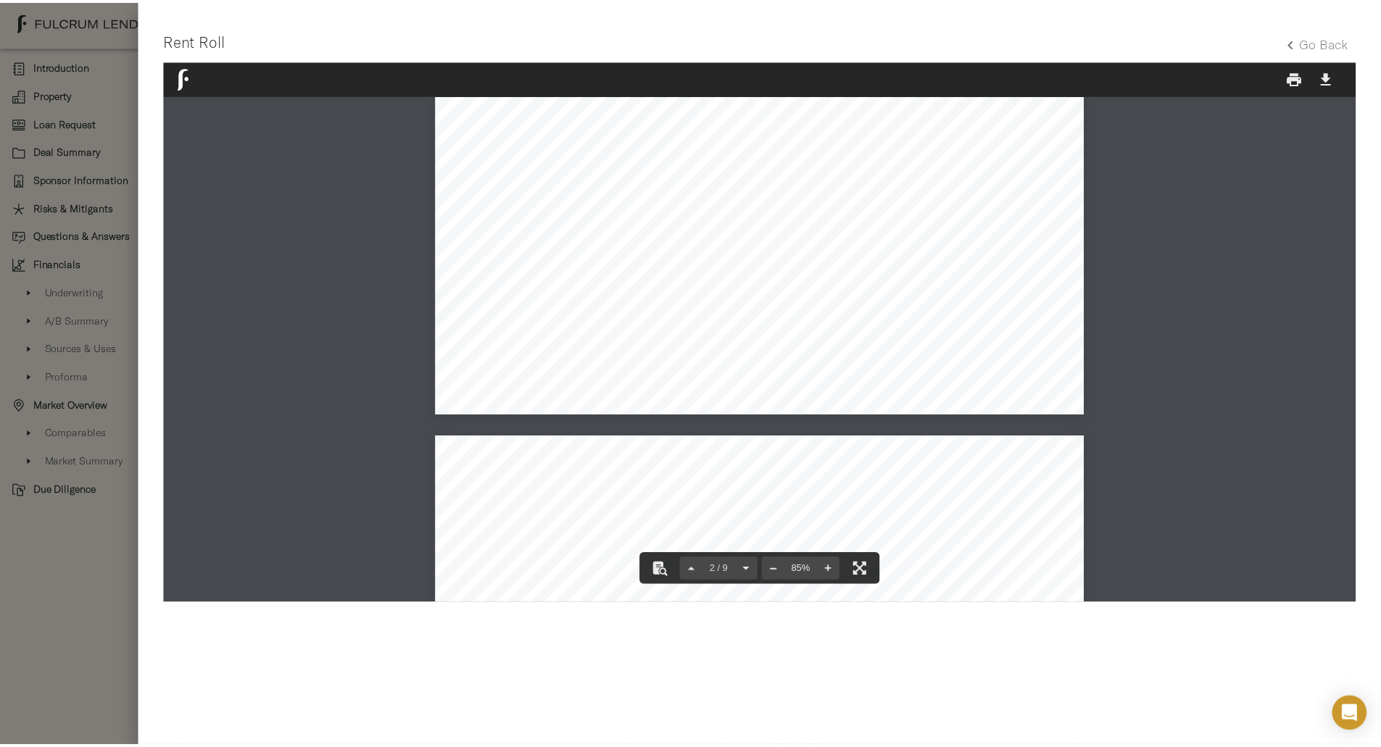
scroll to position [750, 0]
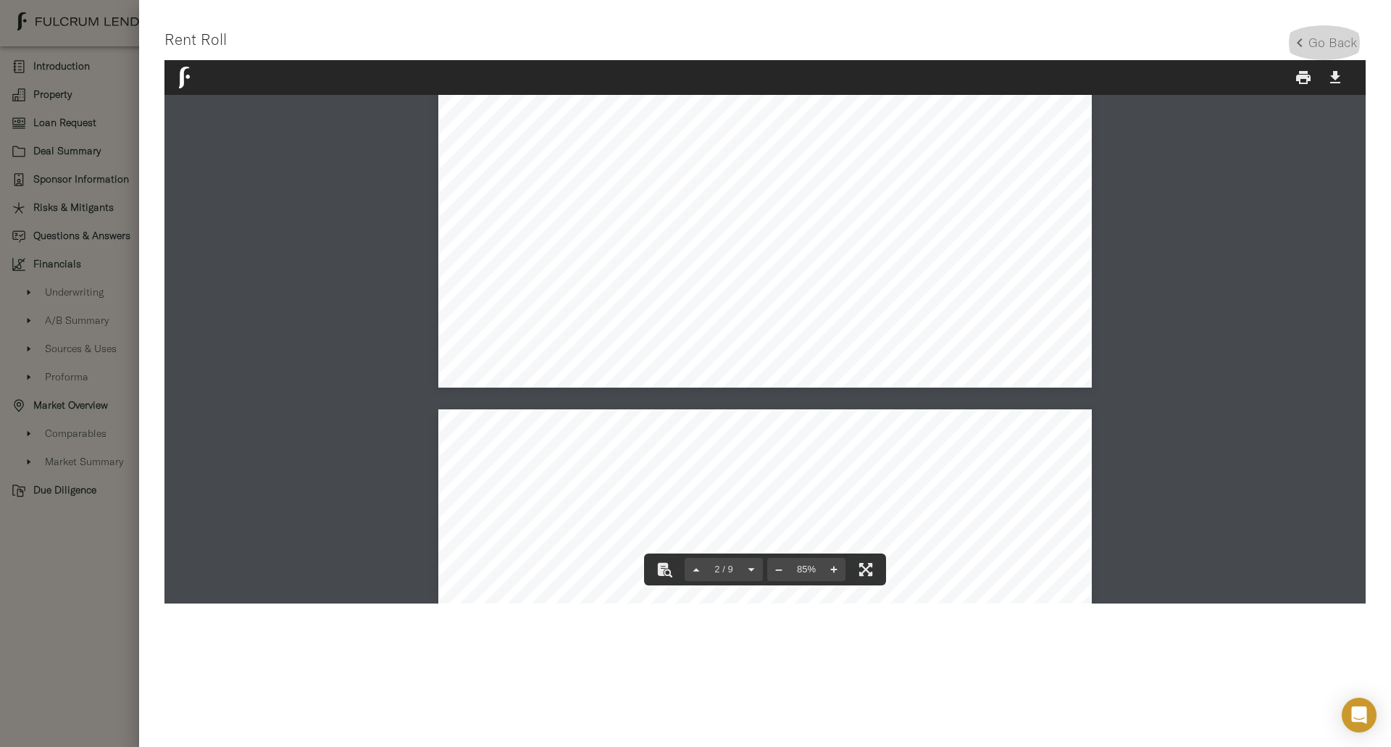
click at [1319, 38] on h5 "Go Back" at bounding box center [1333, 42] width 49 height 17
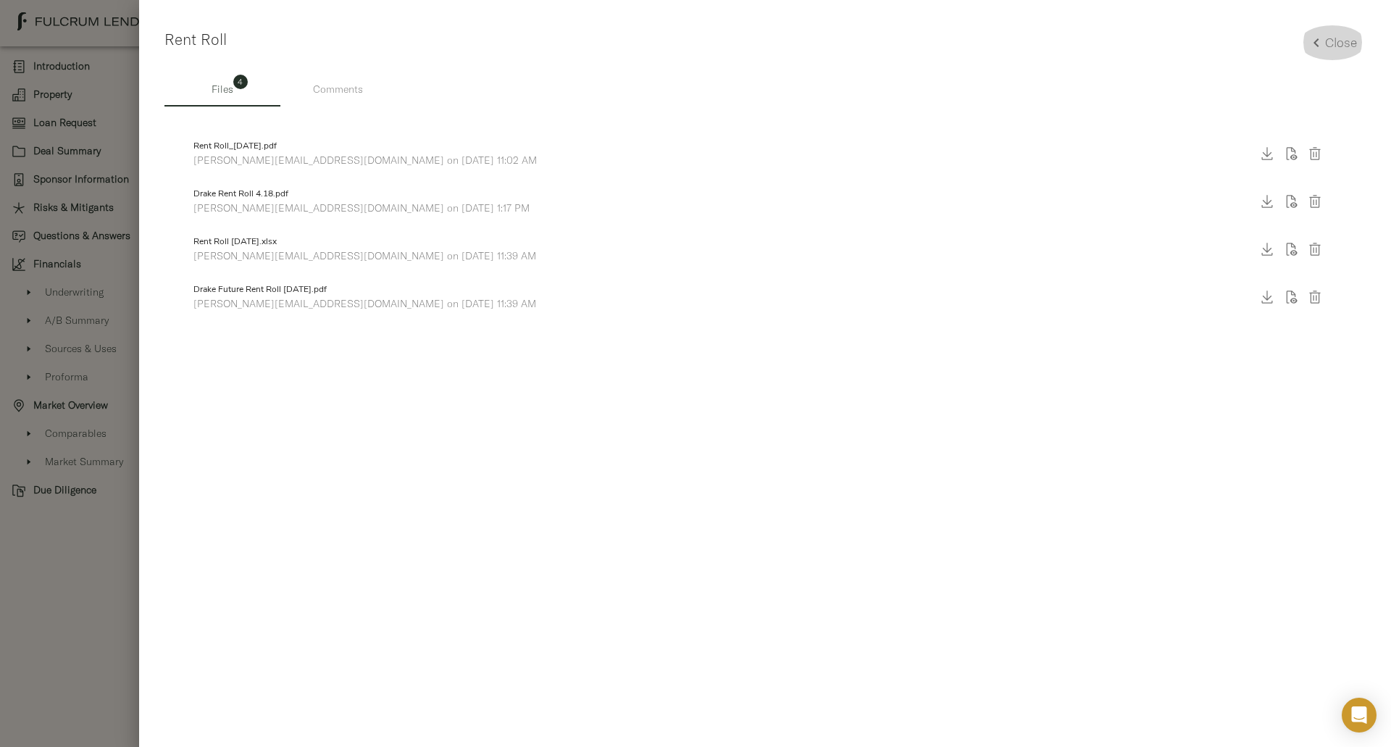
click at [1323, 51] on button "Close" at bounding box center [1332, 42] width 67 height 35
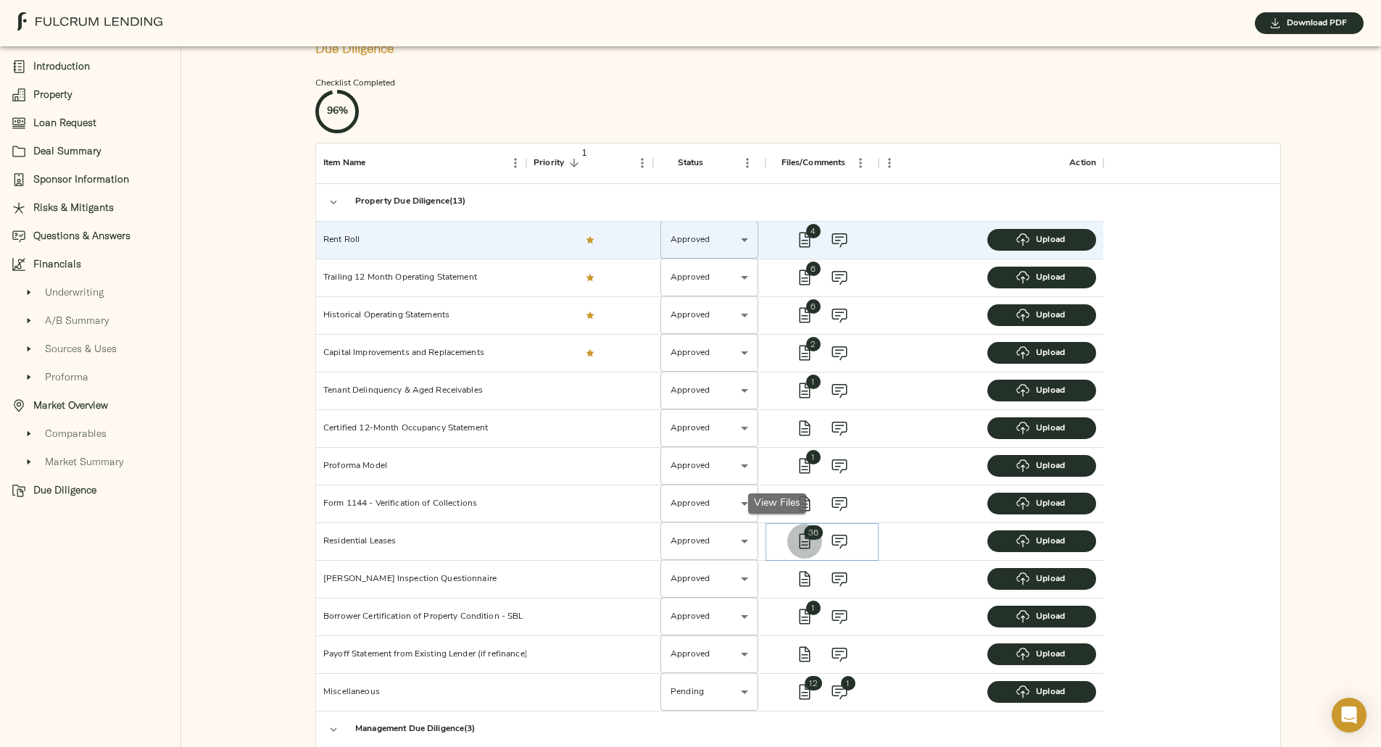
click at [801, 541] on icon "view files" at bounding box center [804, 543] width 7 height 4
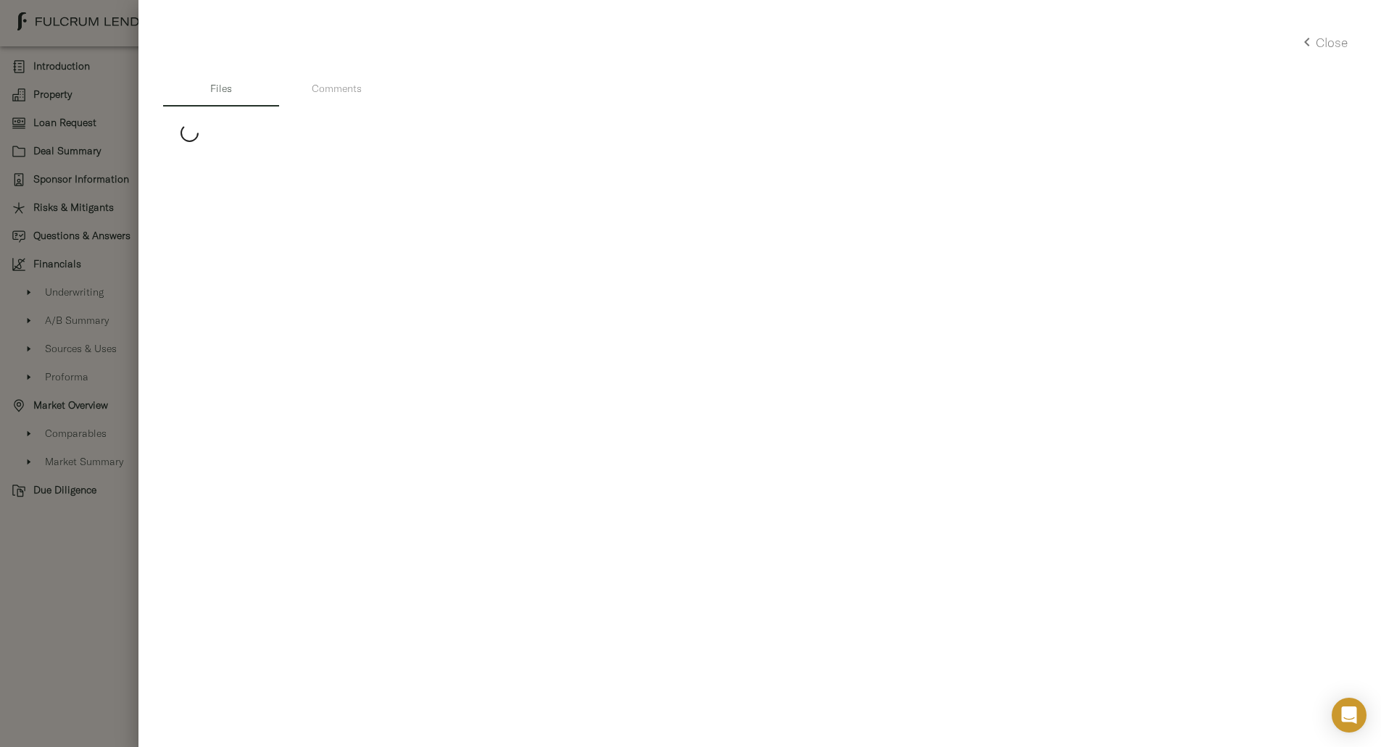
scroll to position [3290, 0]
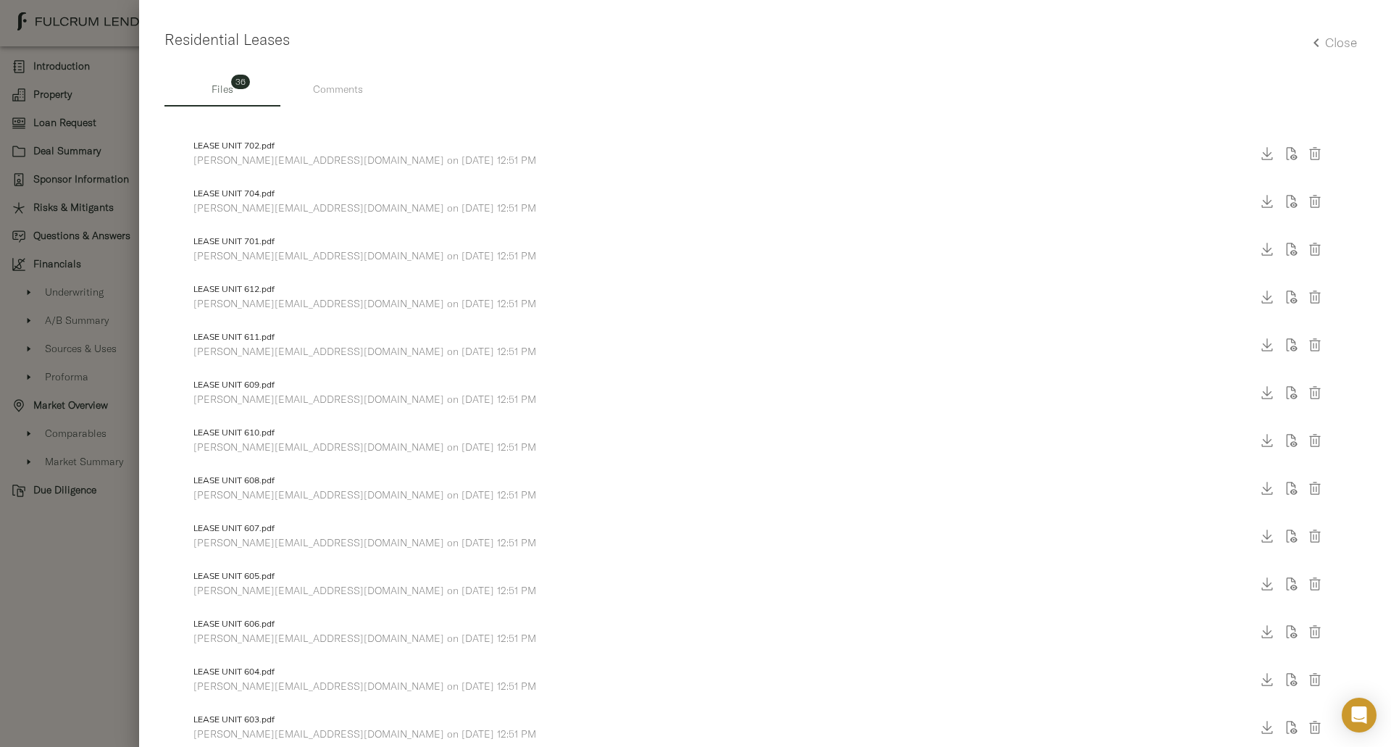
click at [67, 138] on div at bounding box center [695, 373] width 1391 height 747
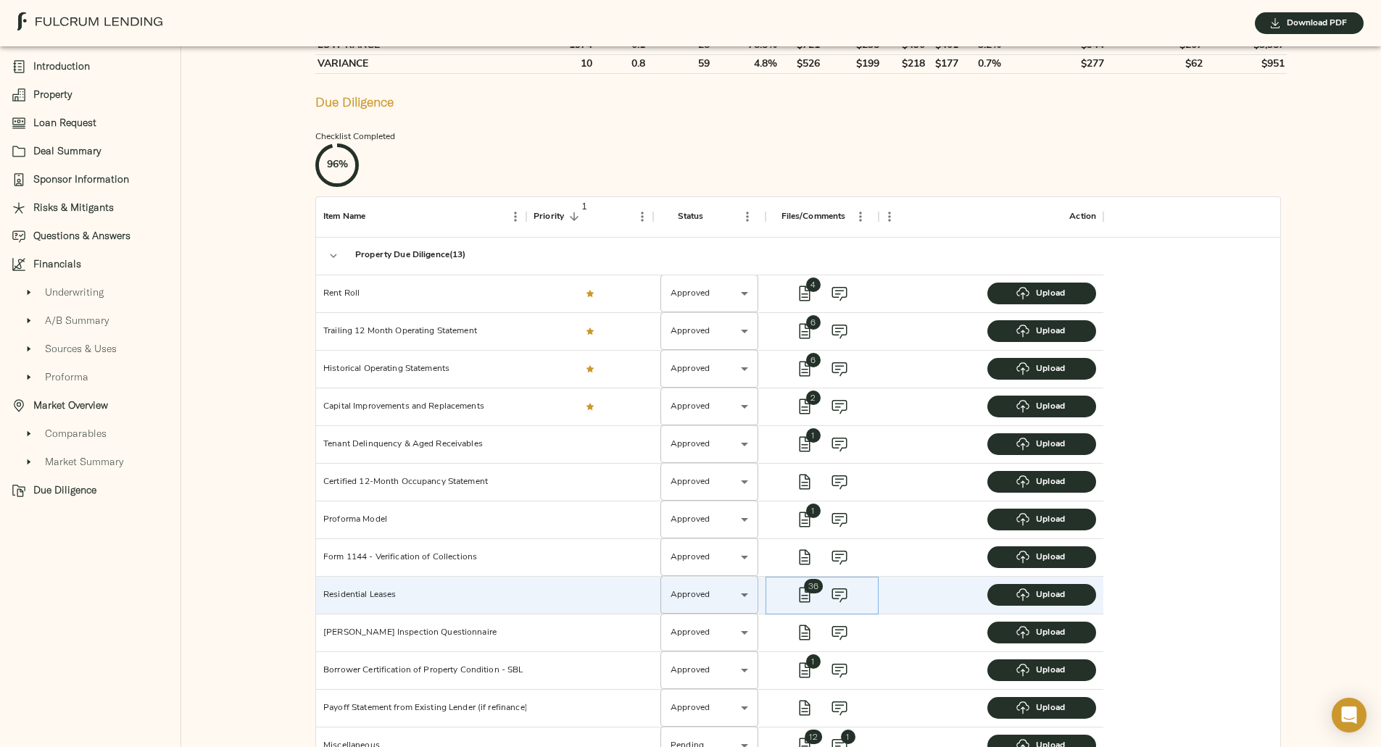
scroll to position [3230, 0]
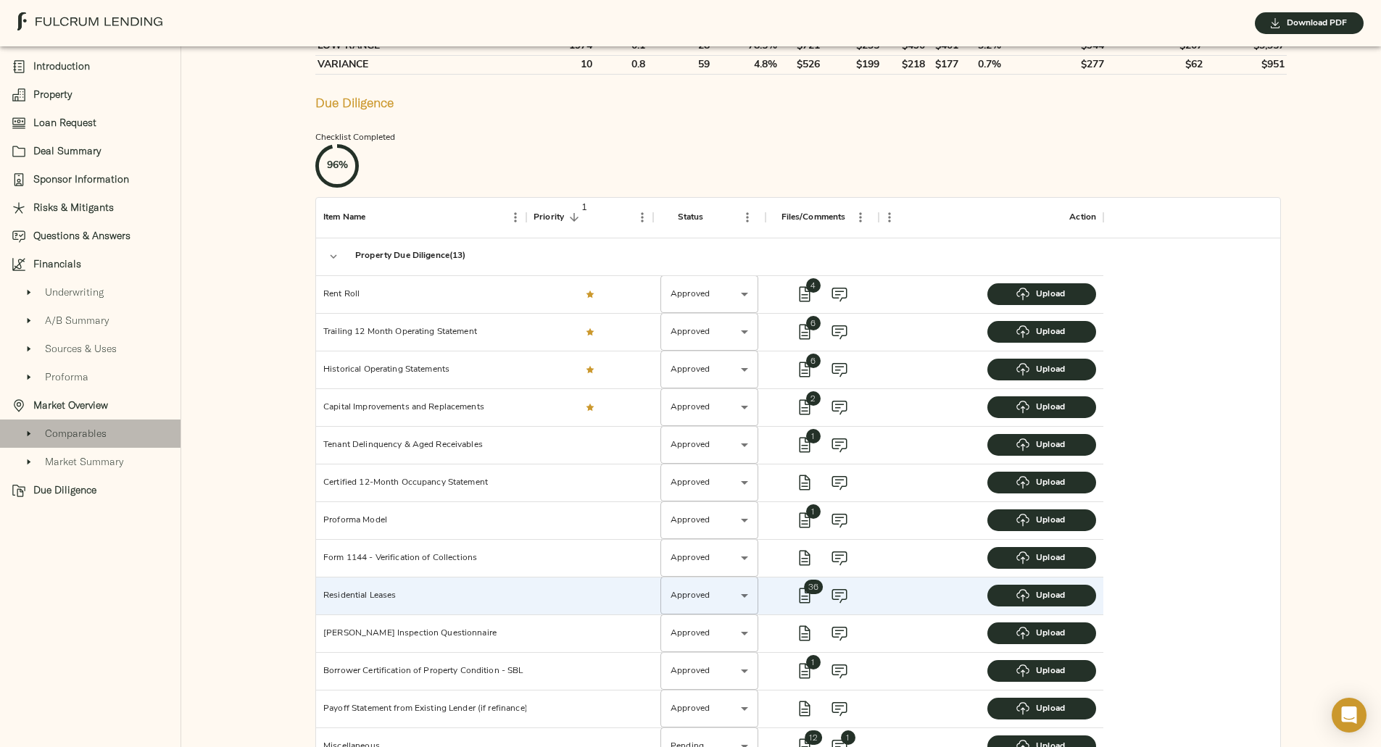
click at [69, 438] on span "Comparables" at bounding box center [107, 433] width 124 height 15
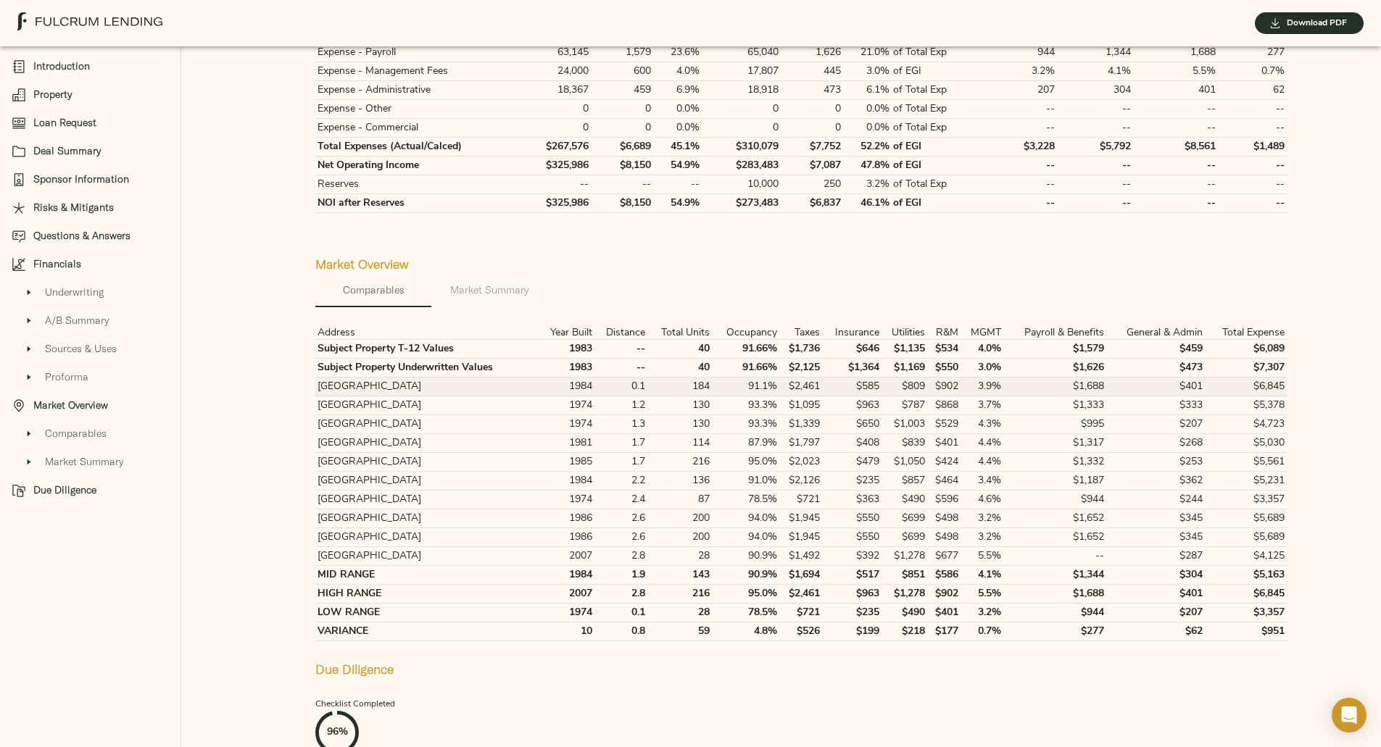
scroll to position [2673, 0]
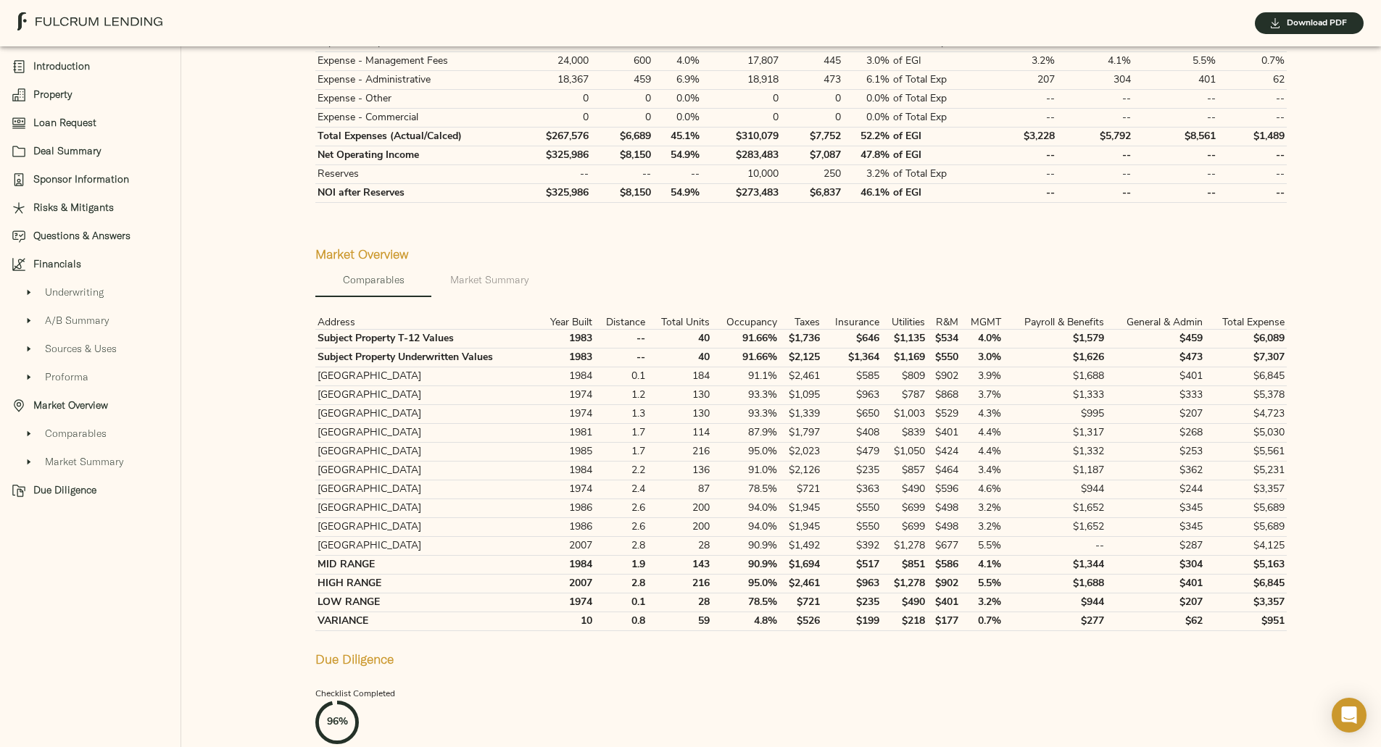
click at [463, 271] on span "Market Summary" at bounding box center [489, 280] width 99 height 18
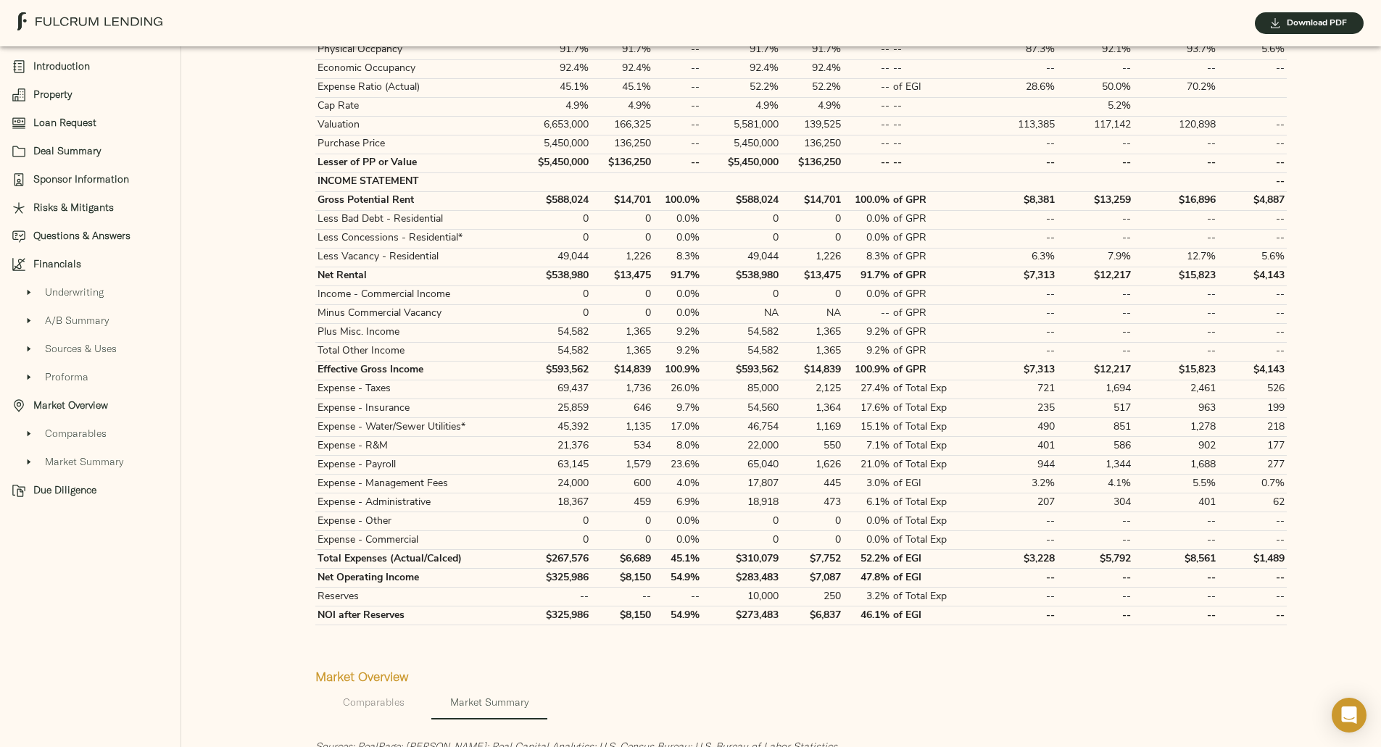
scroll to position [2098, 0]
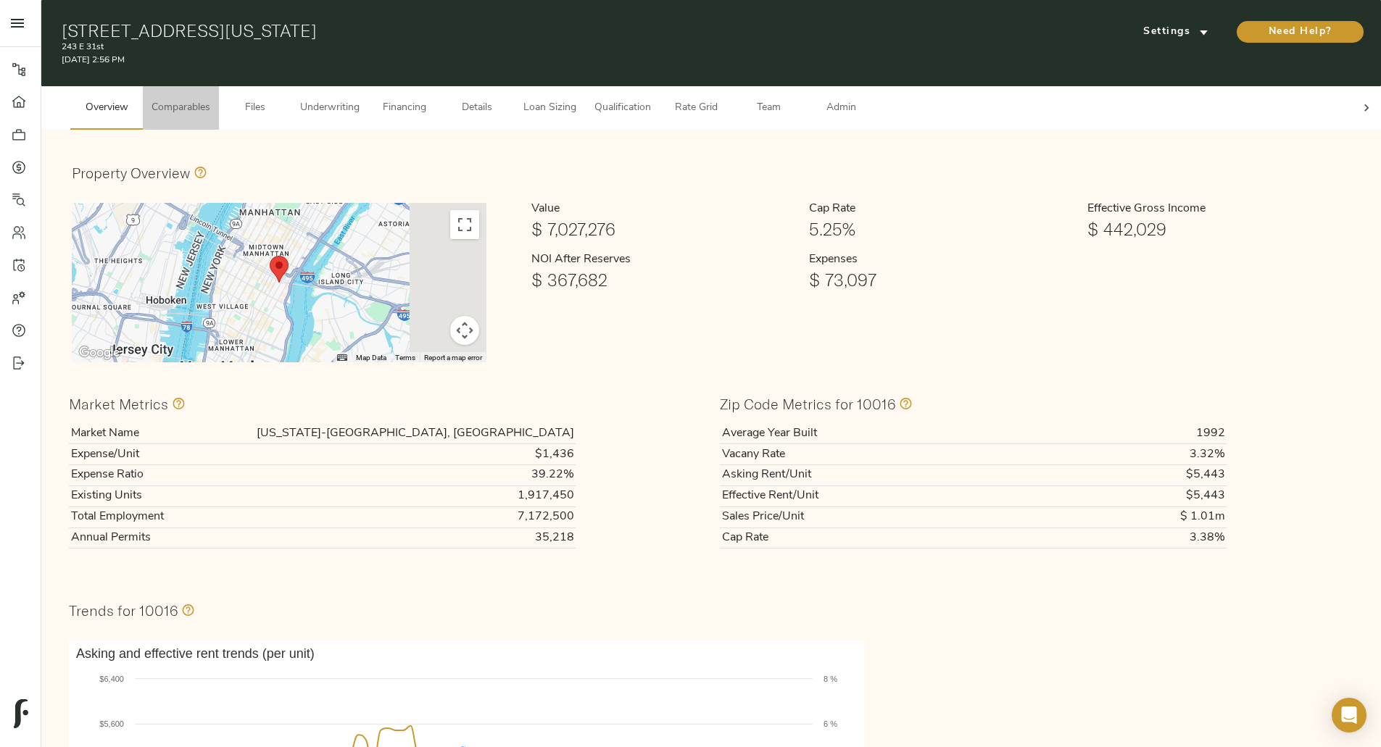
click at [219, 86] on button "Comparables" at bounding box center [181, 107] width 76 height 43
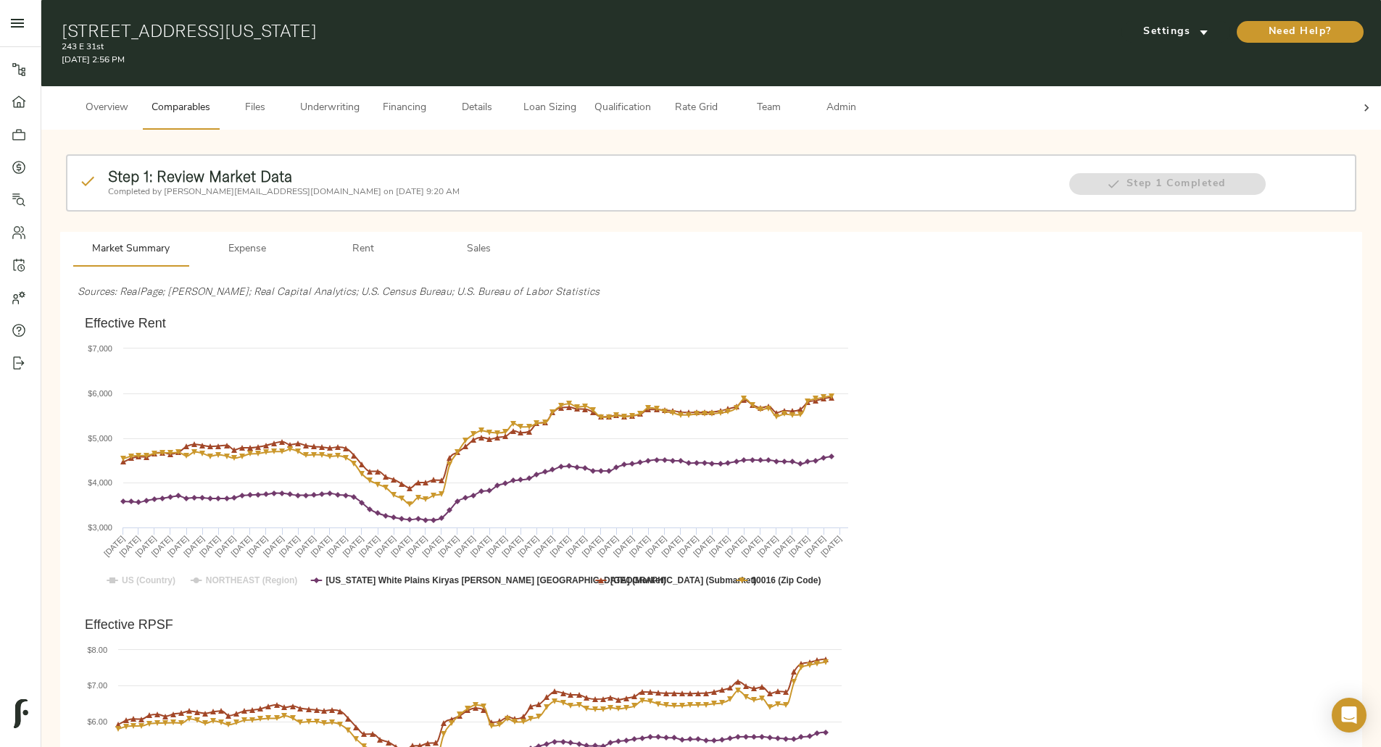
click at [296, 241] on span "Expense" at bounding box center [247, 250] width 99 height 18
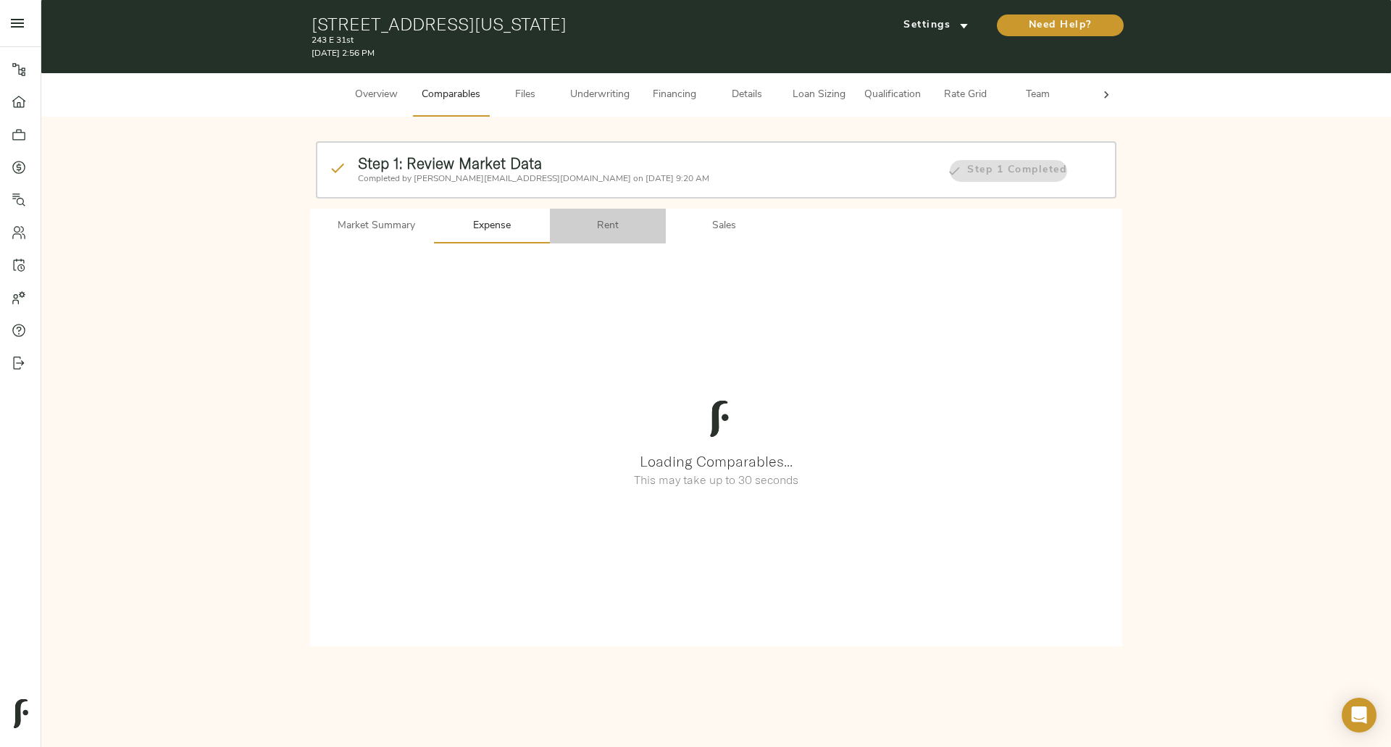
click at [612, 232] on span "Rent" at bounding box center [608, 226] width 99 height 18
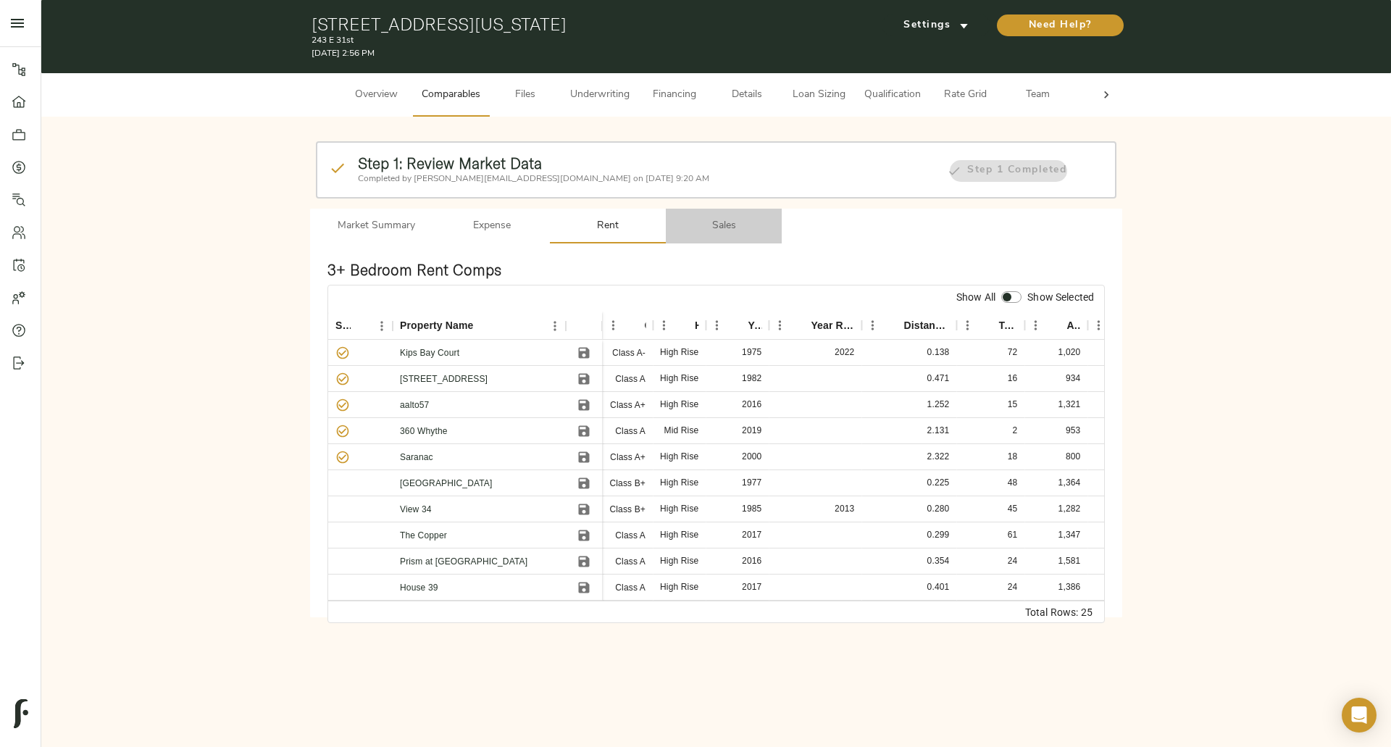
click at [715, 231] on span "Sales" at bounding box center [724, 226] width 99 height 18
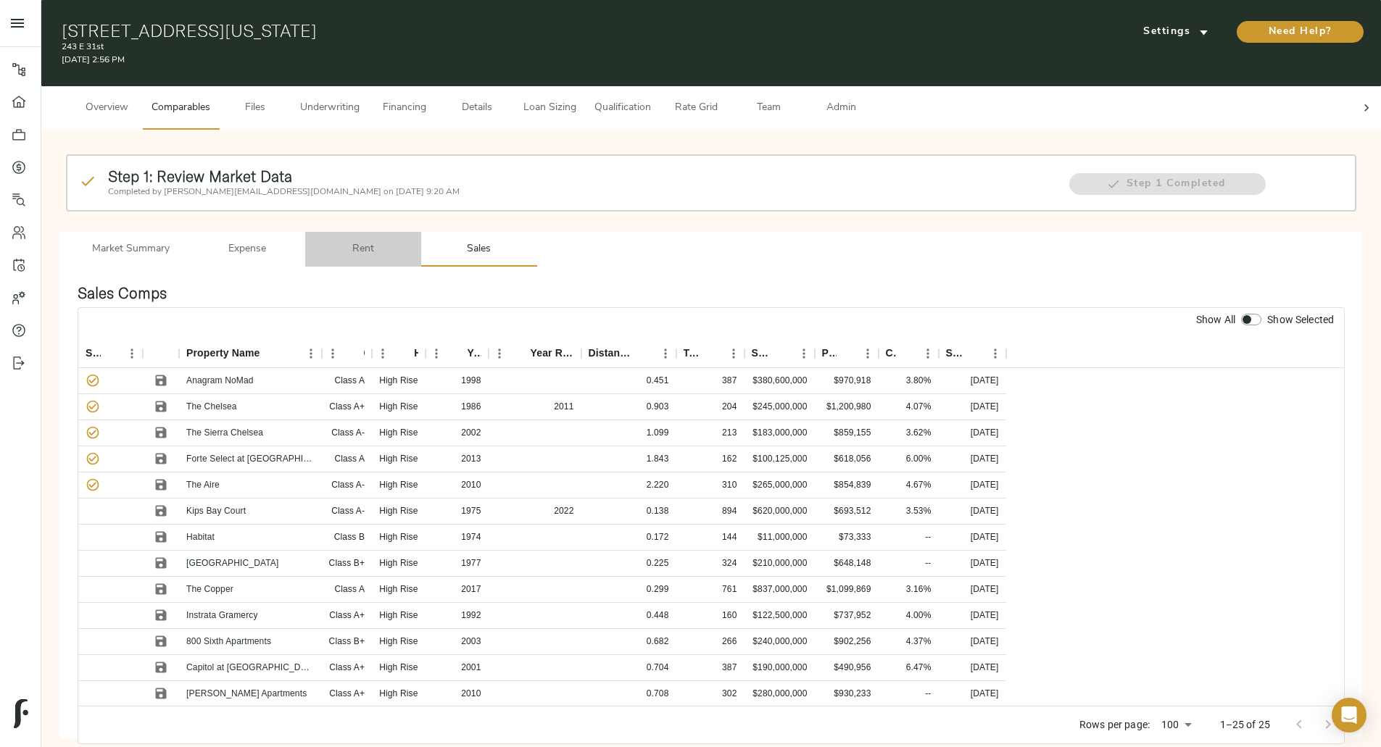
click at [412, 241] on span "Rent" at bounding box center [363, 250] width 99 height 18
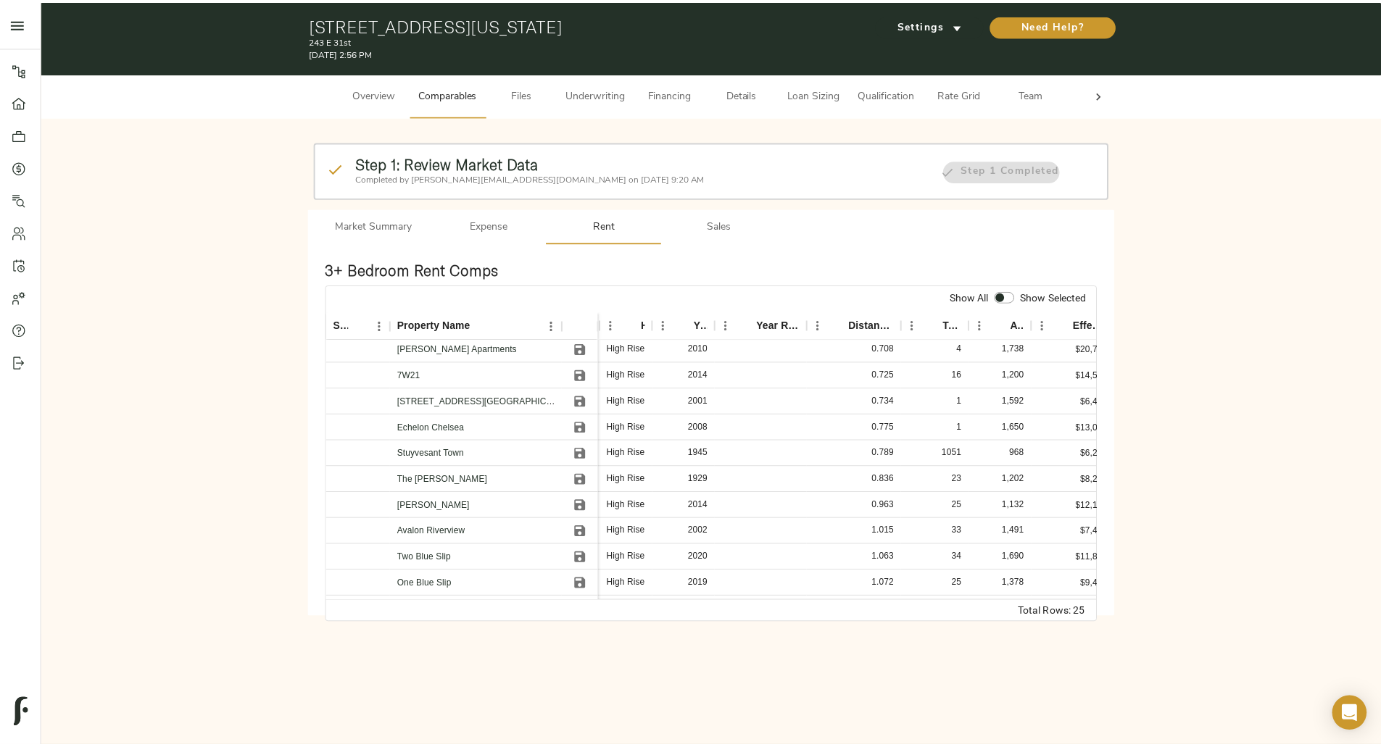
scroll to position [402, 0]
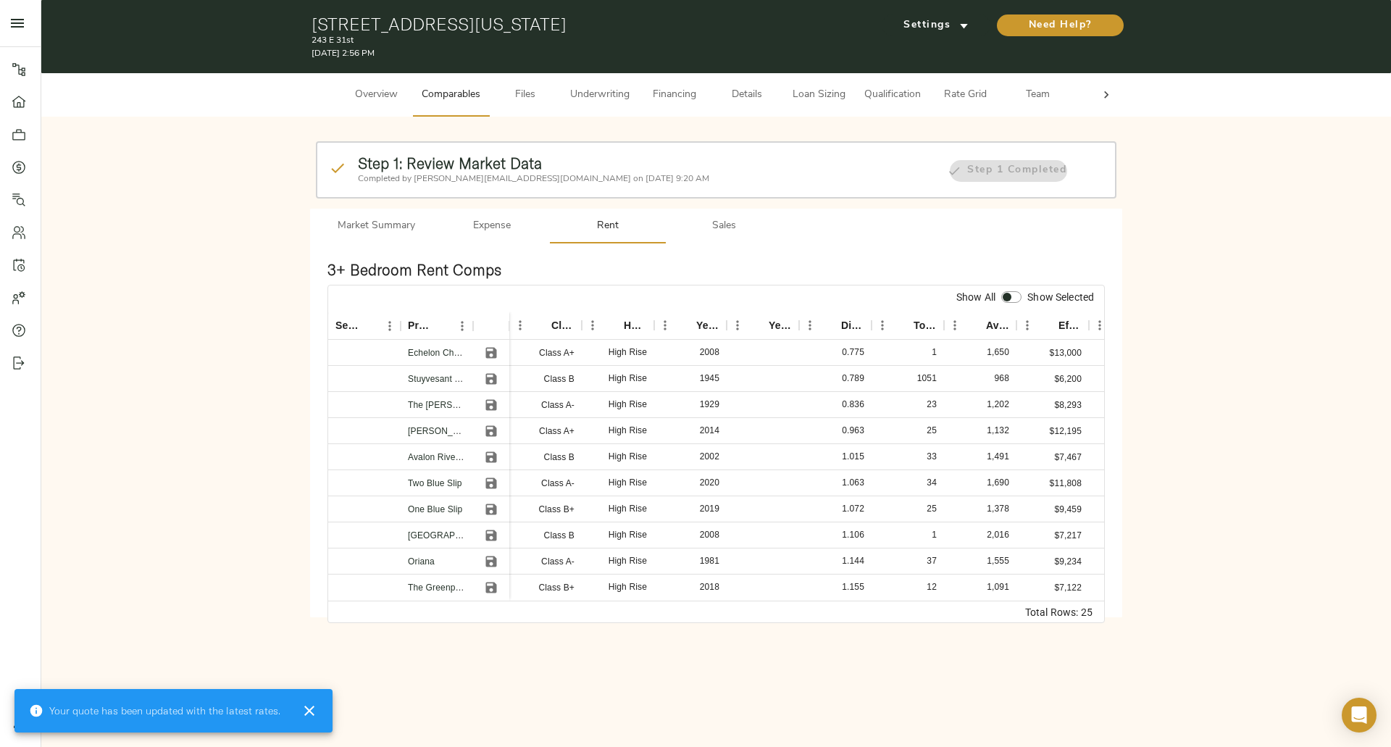
click at [399, 215] on button "Market Summary" at bounding box center [376, 226] width 116 height 35
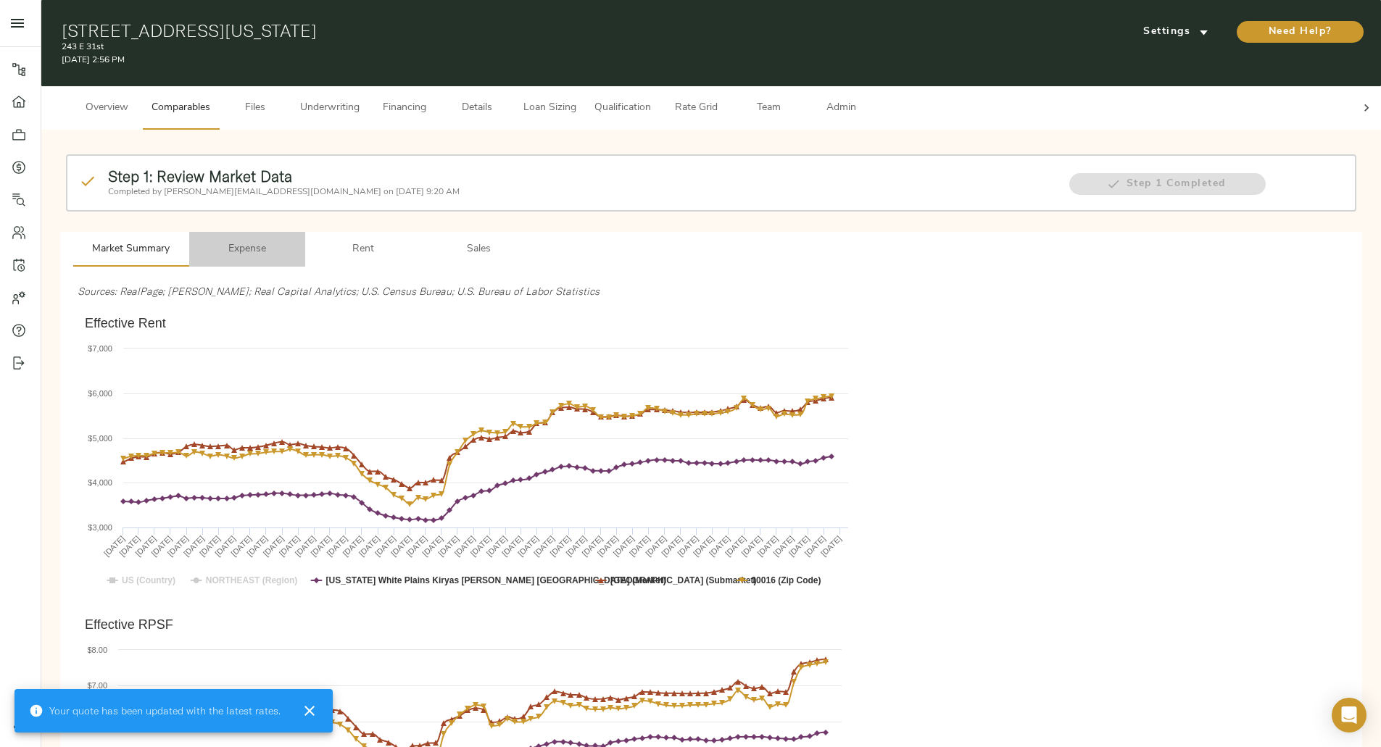
click at [296, 241] on span "Expense" at bounding box center [247, 250] width 99 height 18
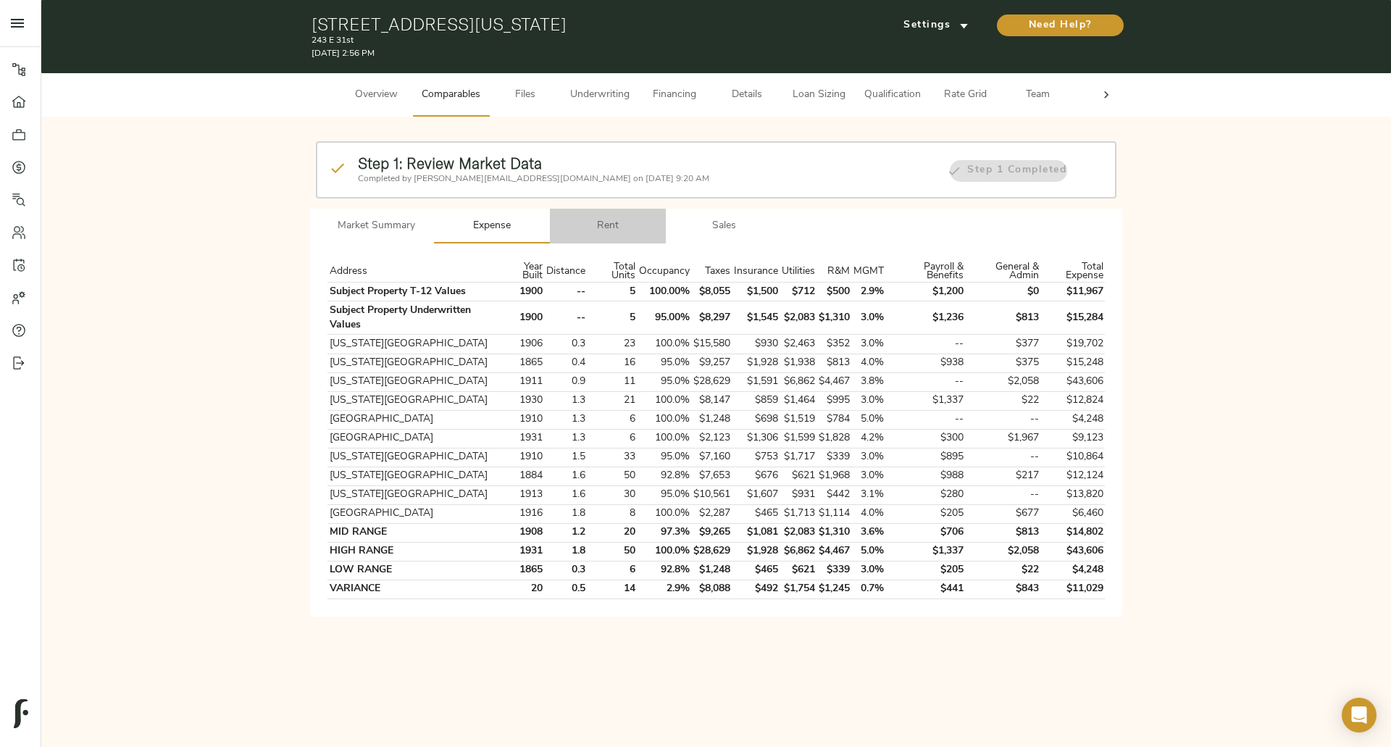
click at [607, 238] on button "Rent" at bounding box center [608, 226] width 116 height 35
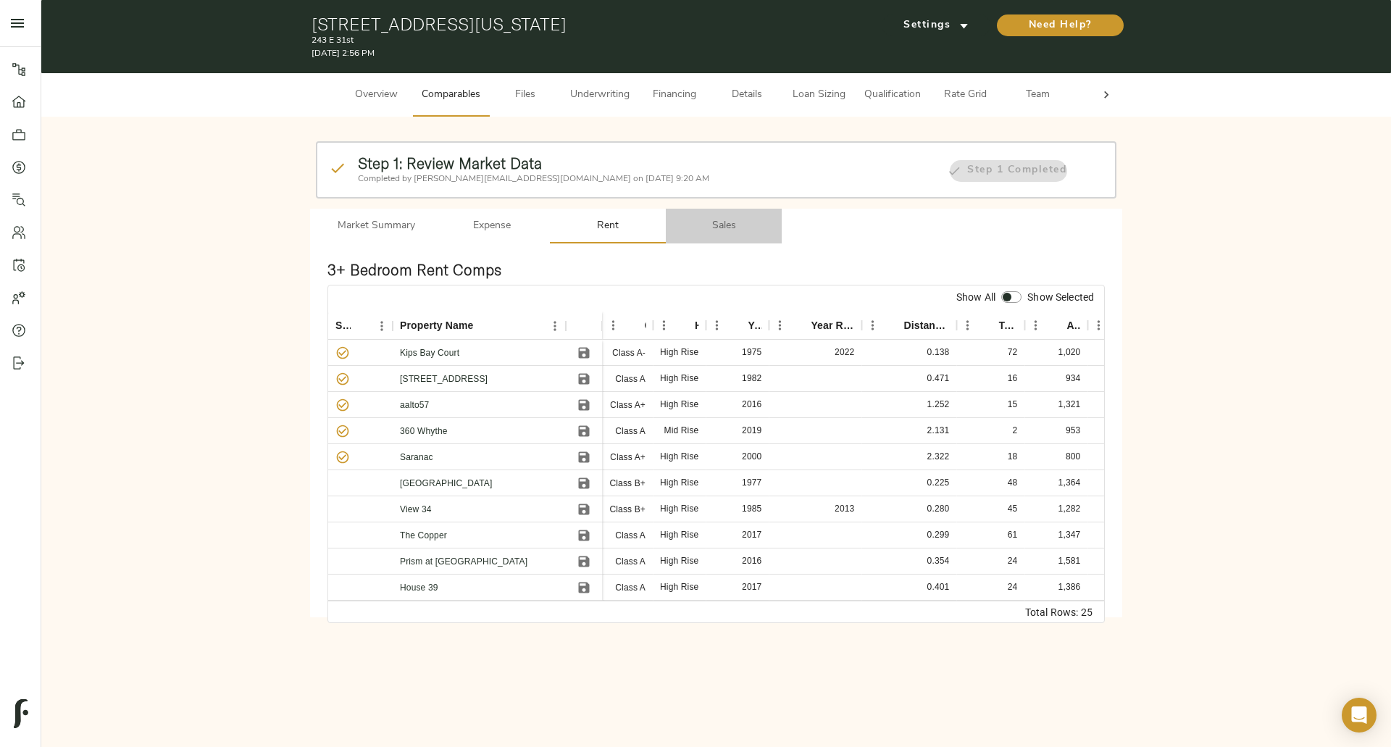
click at [720, 230] on span "Sales" at bounding box center [724, 226] width 99 height 18
